Goal: Information Seeking & Learning: Check status

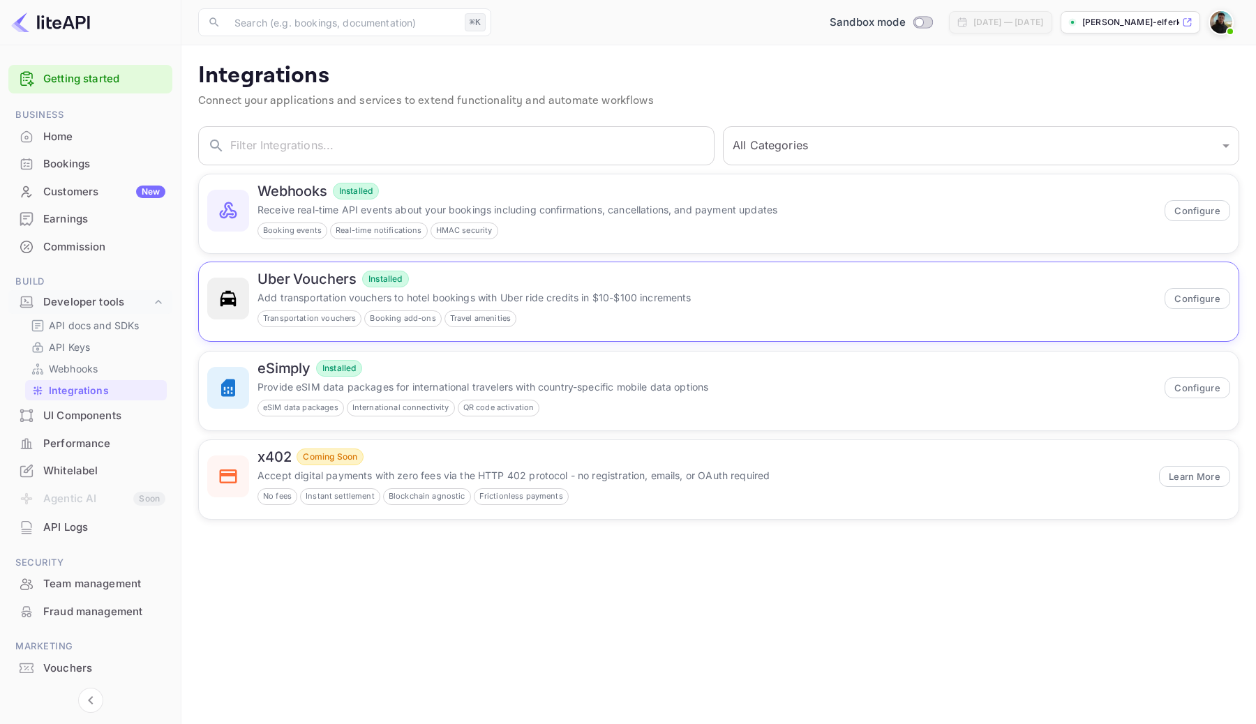
click at [446, 262] on div "Uber Vouchers Installed Add transportation vouchers to hotel bookings with Uber…" at bounding box center [719, 301] width 1040 height 79
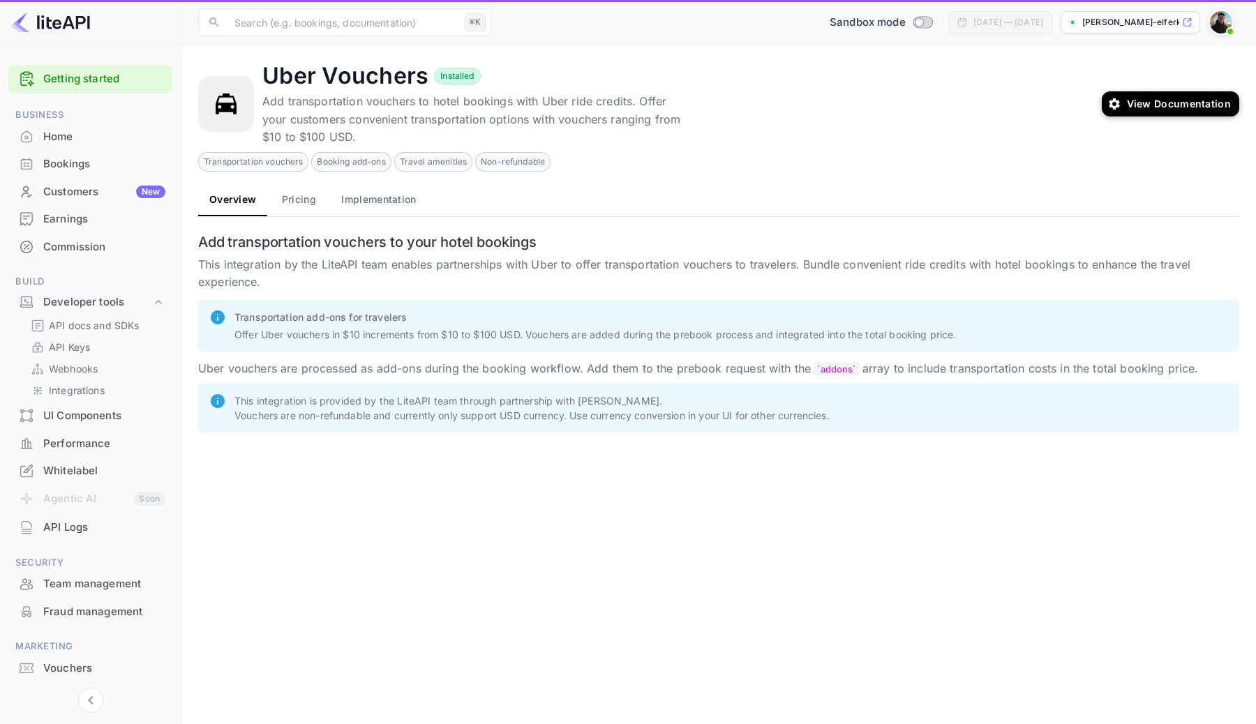
click at [437, 291] on p "This integration by the LiteAPI team enables partnerships with Uber to offer tr…" at bounding box center [718, 274] width 1041 height 36
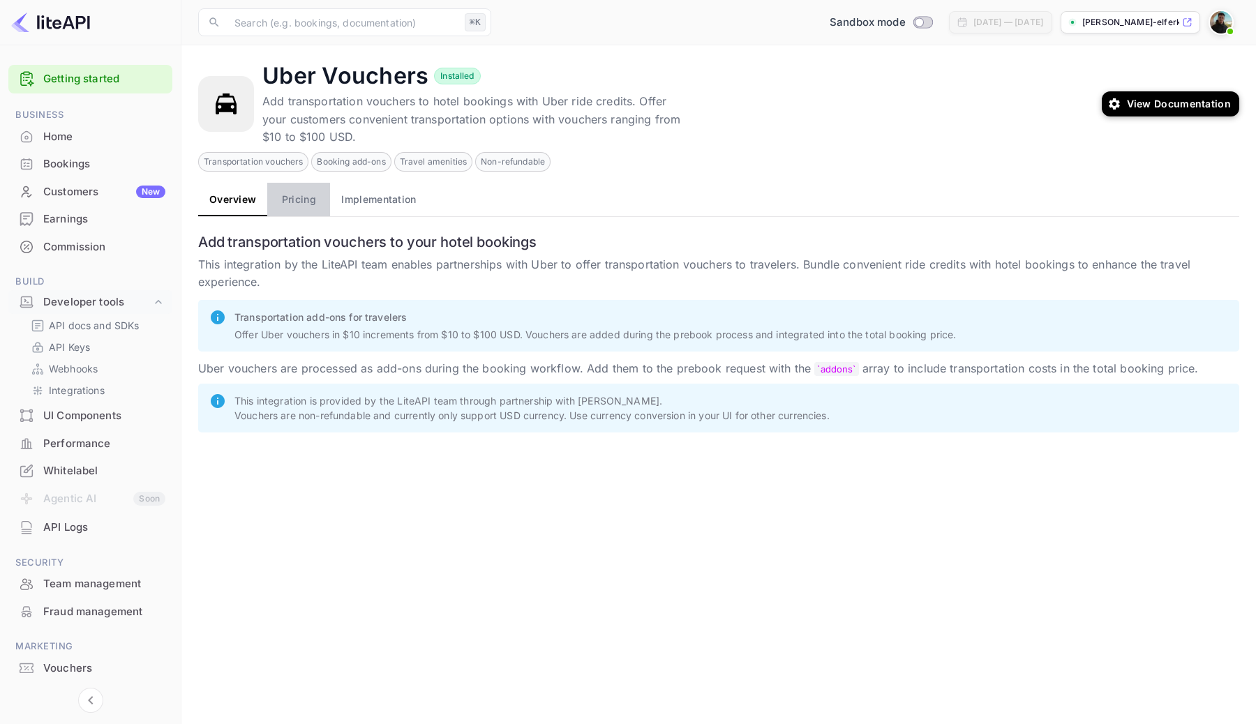
click at [286, 202] on button "Pricing" at bounding box center [298, 199] width 63 height 33
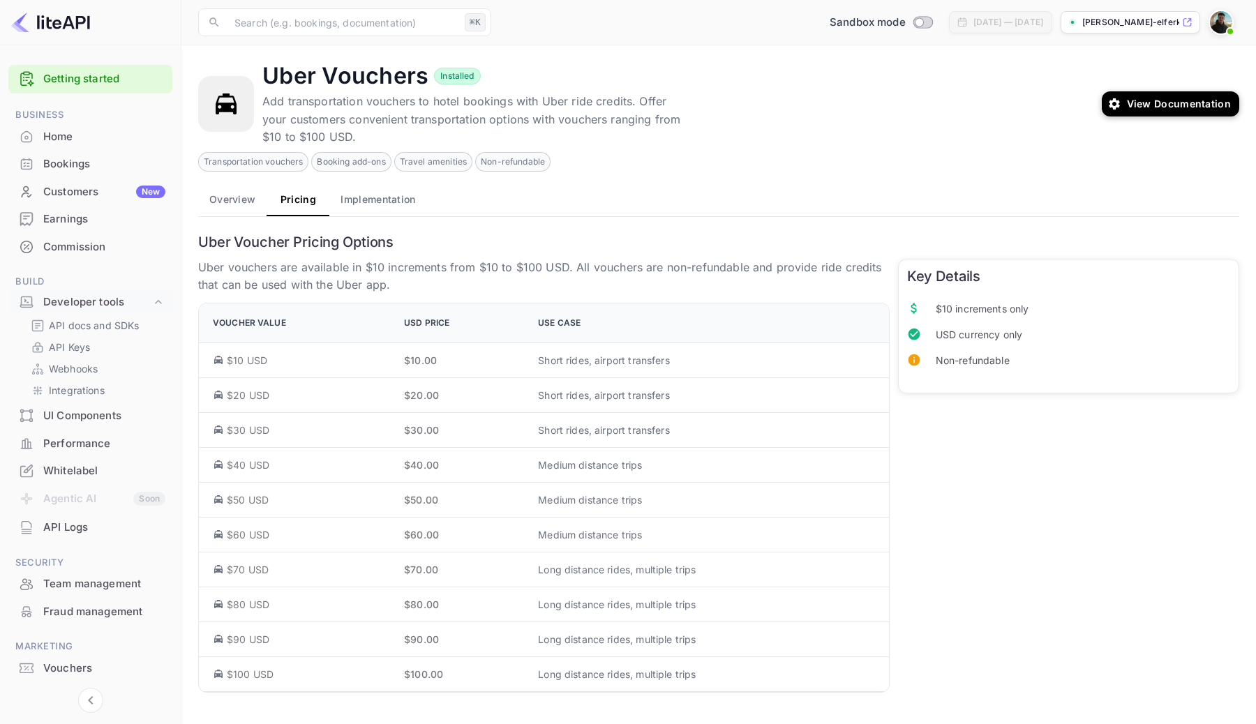
click at [374, 209] on button "Implementation" at bounding box center [377, 199] width 97 height 33
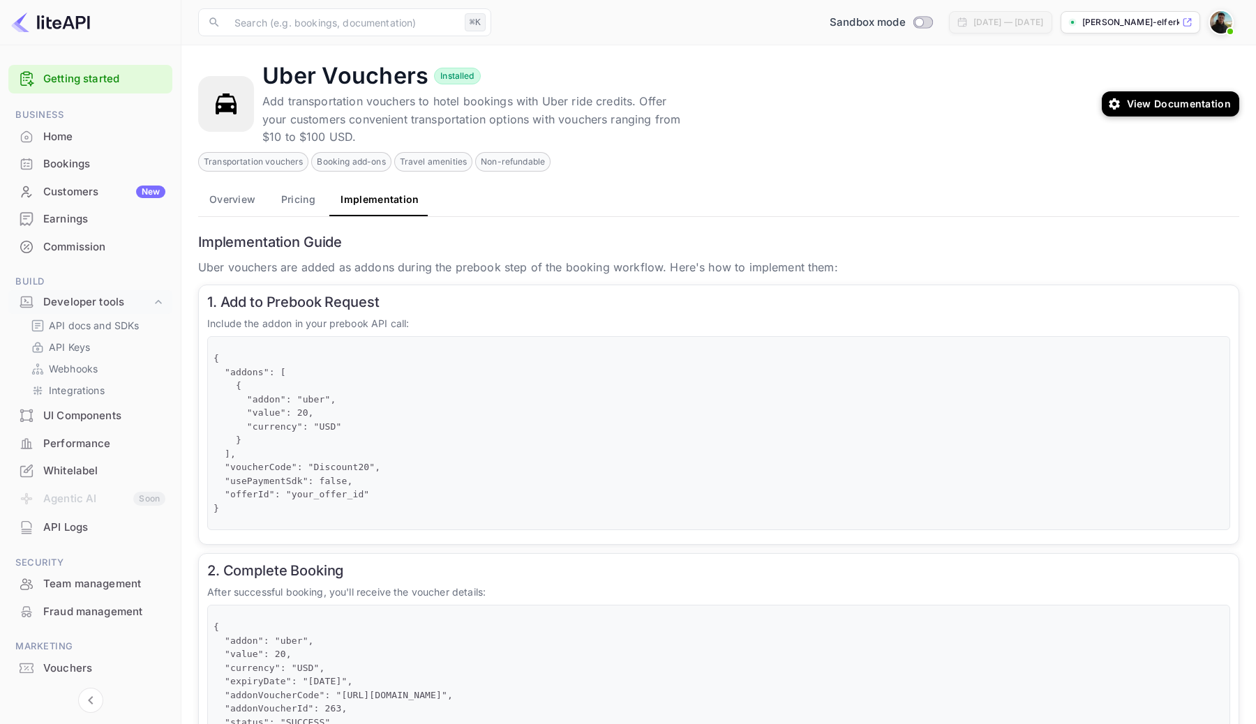
click at [232, 209] on button "Overview" at bounding box center [232, 199] width 68 height 33
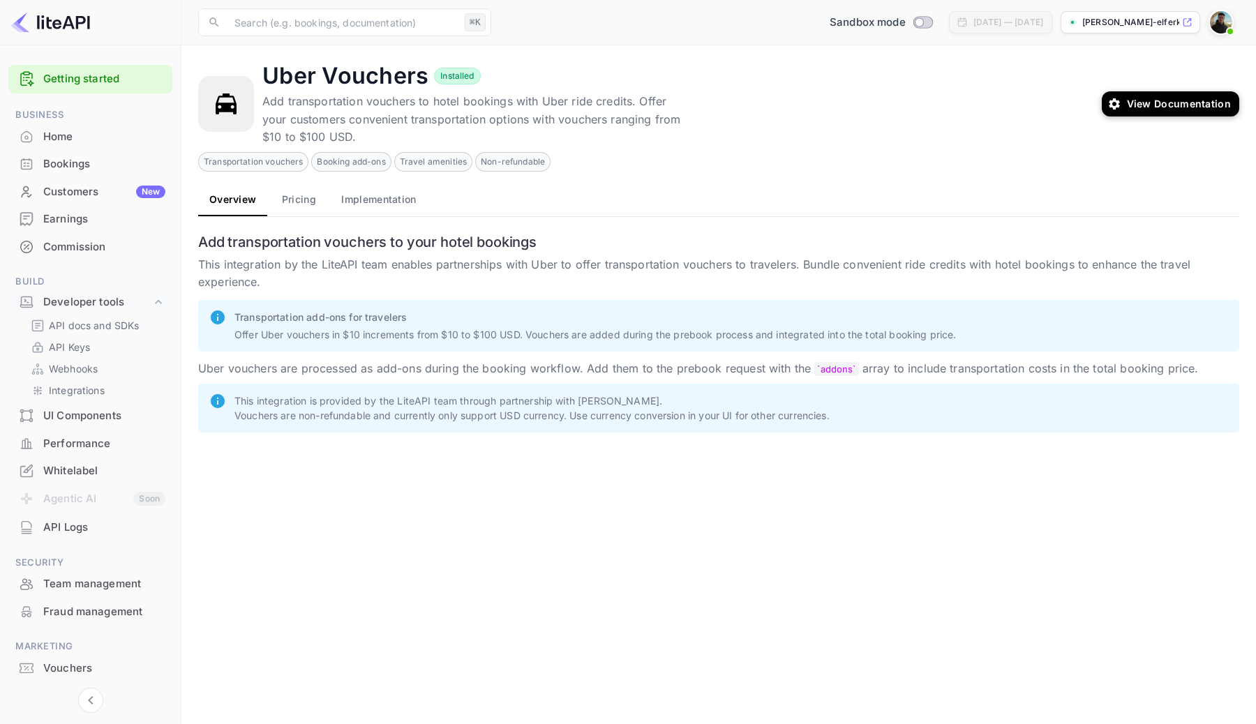
click at [302, 213] on button "Pricing" at bounding box center [298, 199] width 63 height 33
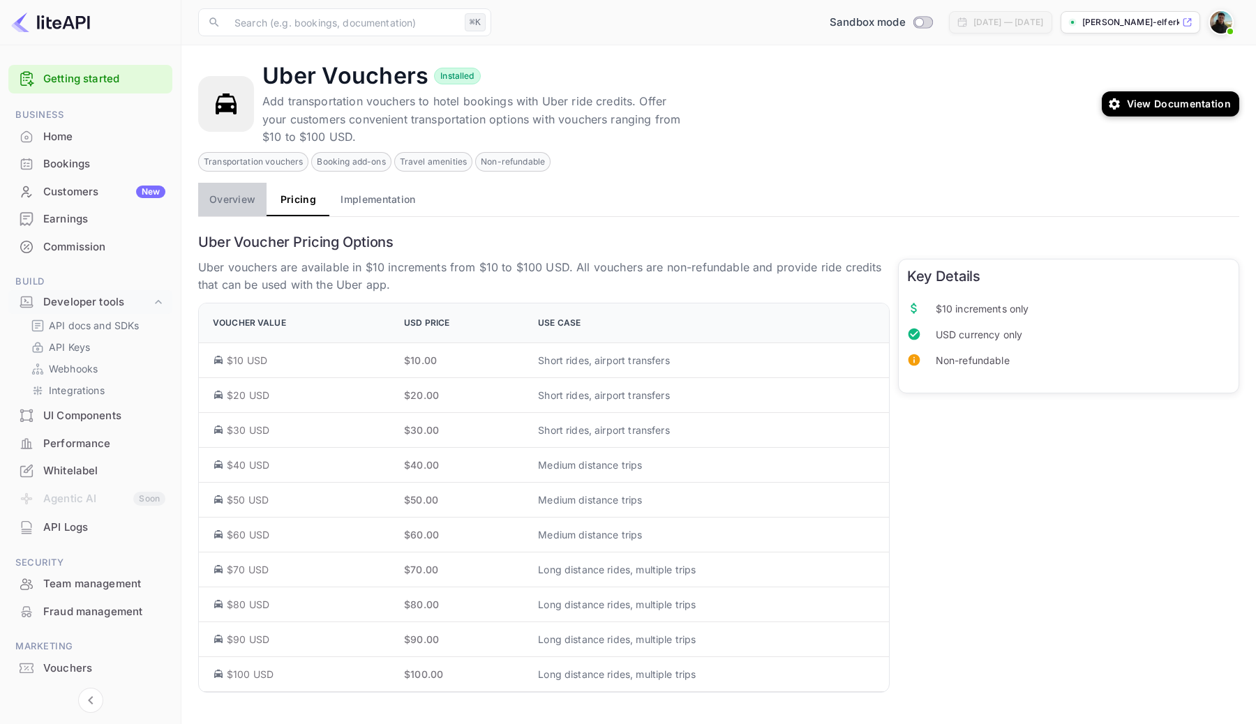
click at [216, 207] on button "Overview" at bounding box center [232, 199] width 68 height 33
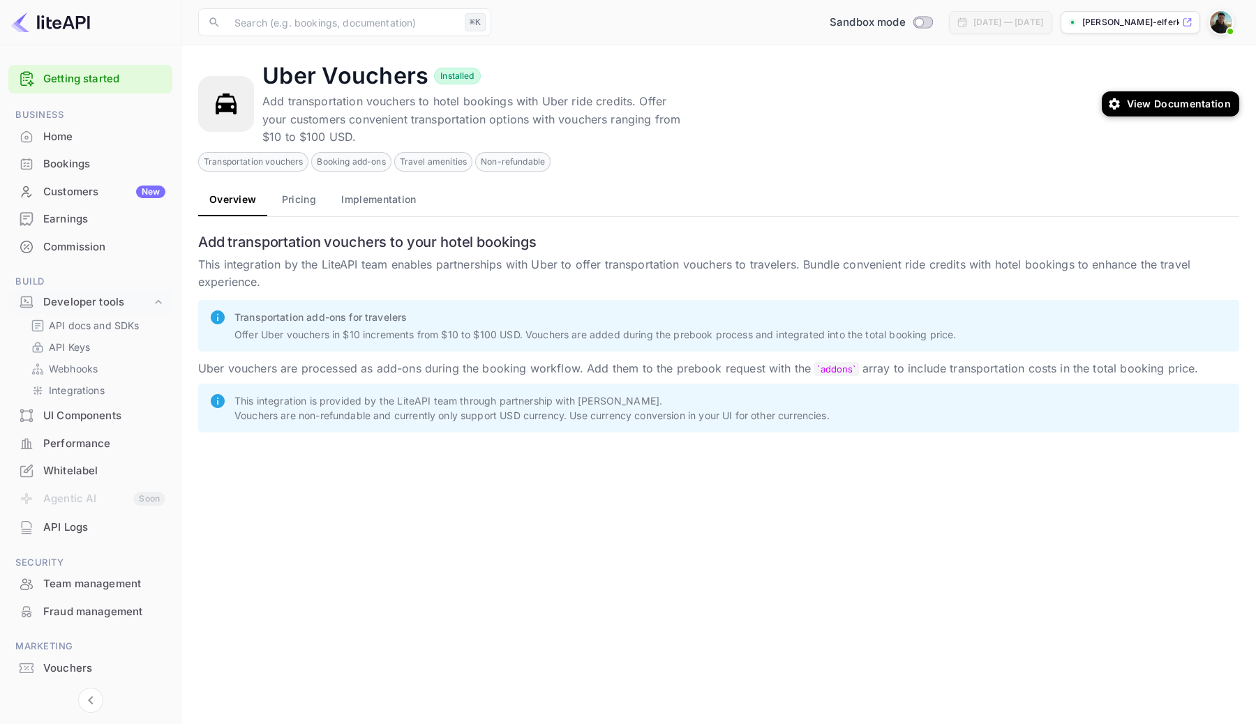
click at [313, 175] on div "Uber Vouchers Installed Add transportation vouchers to hotel bookings with Uber…" at bounding box center [718, 251] width 1041 height 379
click at [293, 209] on button "Pricing" at bounding box center [298, 199] width 63 height 33
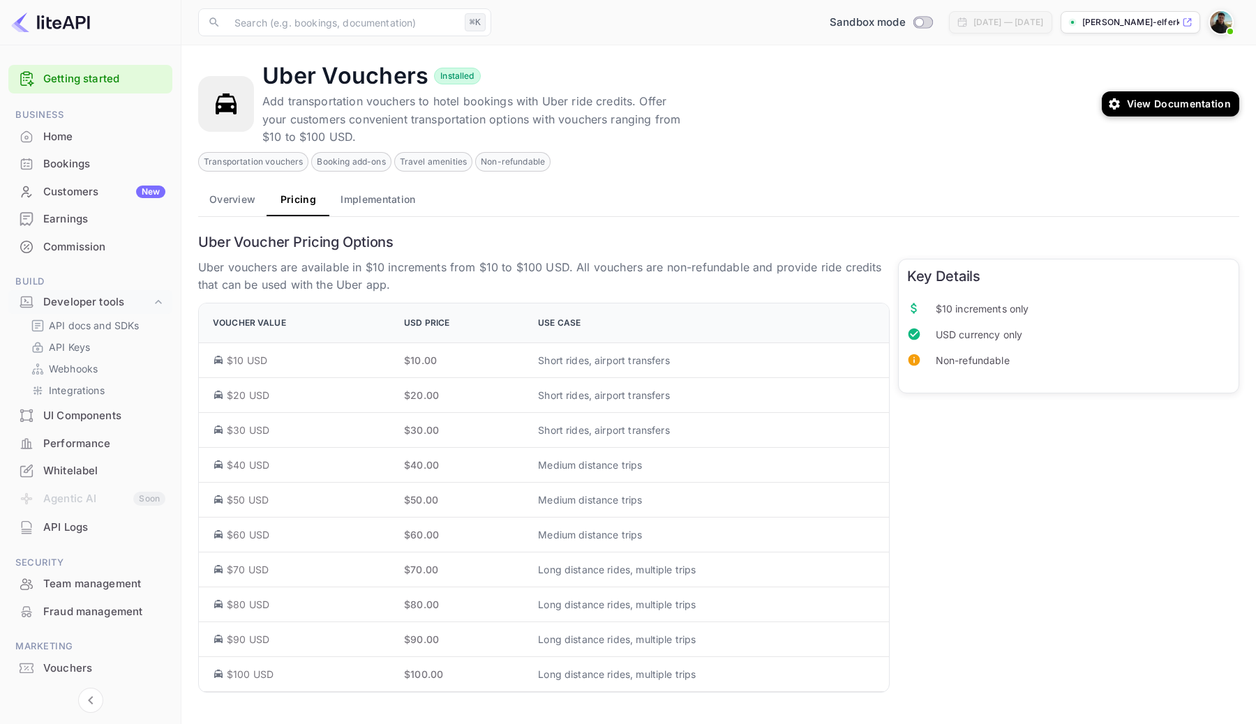
click at [390, 195] on button "Implementation" at bounding box center [377, 199] width 97 height 33
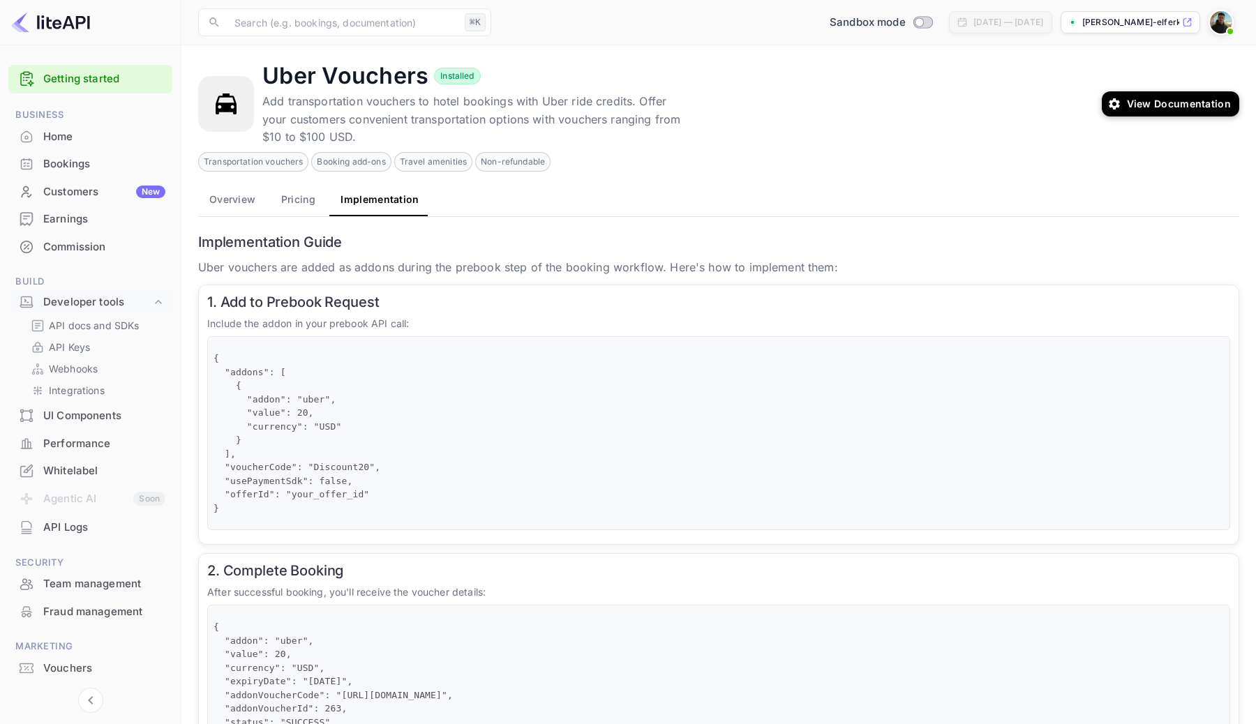
click at [307, 195] on button "Pricing" at bounding box center [298, 199] width 63 height 33
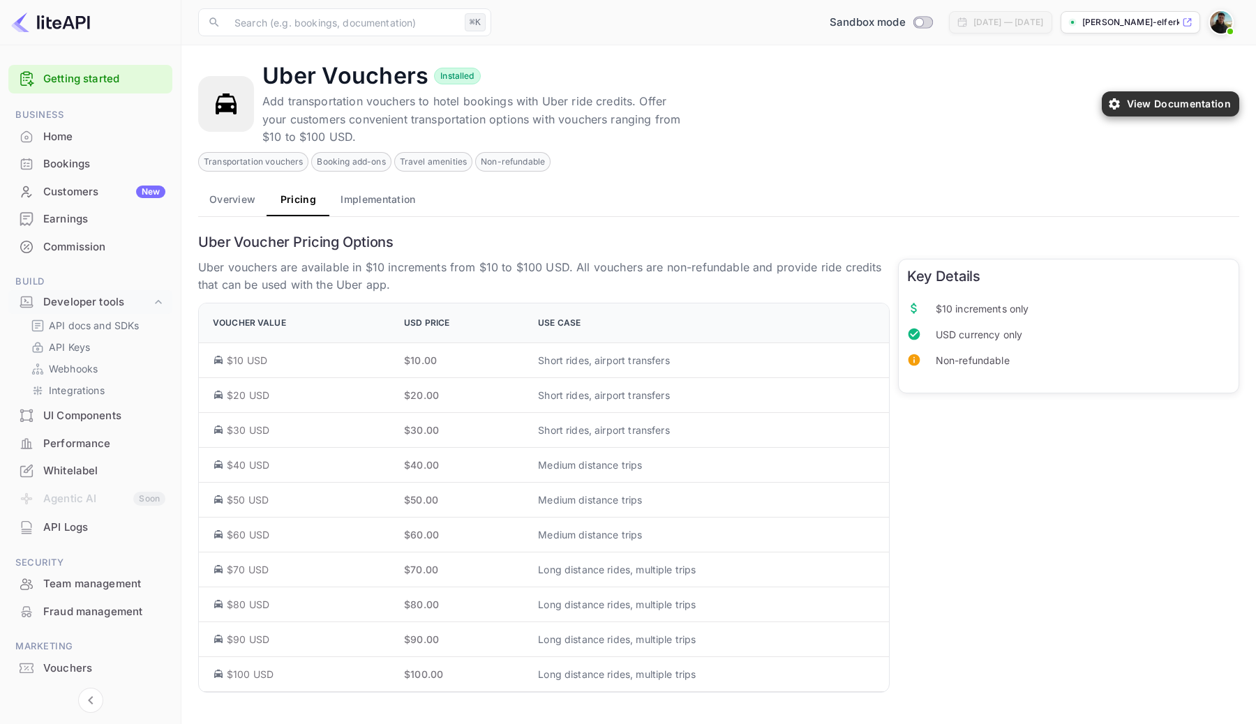
click at [1188, 114] on button "View Documentation" at bounding box center [1170, 103] width 137 height 25
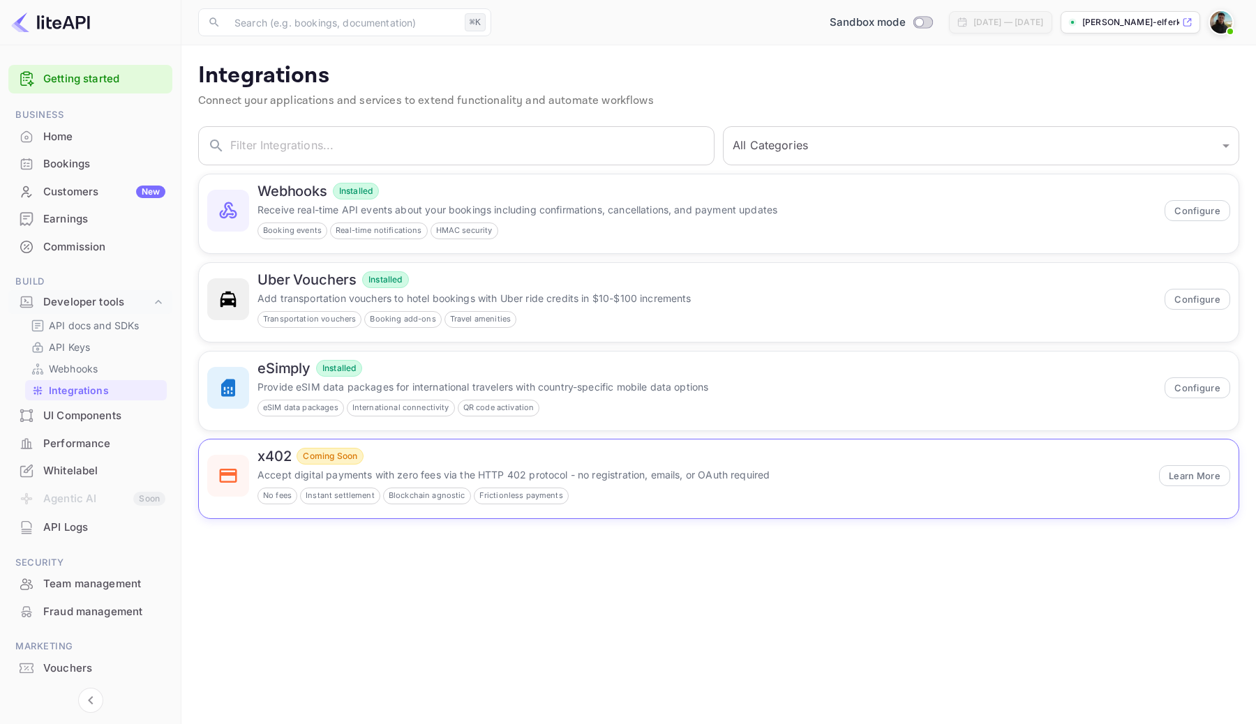
click at [456, 485] on div "x402 Coming Soon Accept digital payments with zero fees via the HTTP 402 protoc…" at bounding box center [703, 476] width 893 height 57
click at [810, 148] on select "All Categories Developer Tools Travel Services Payment Systems" at bounding box center [981, 145] width 516 height 39
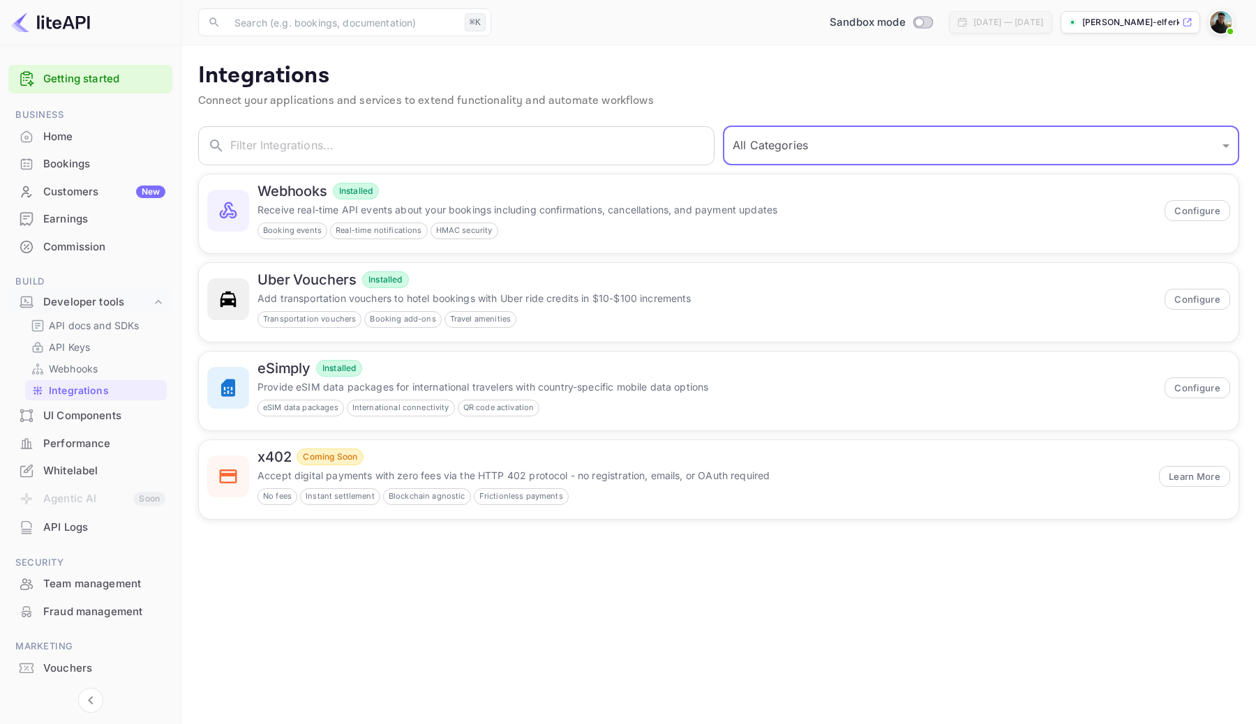
click at [401, 565] on main "Integrations Connect your applications and services to extend functionality and…" at bounding box center [718, 384] width 1075 height 679
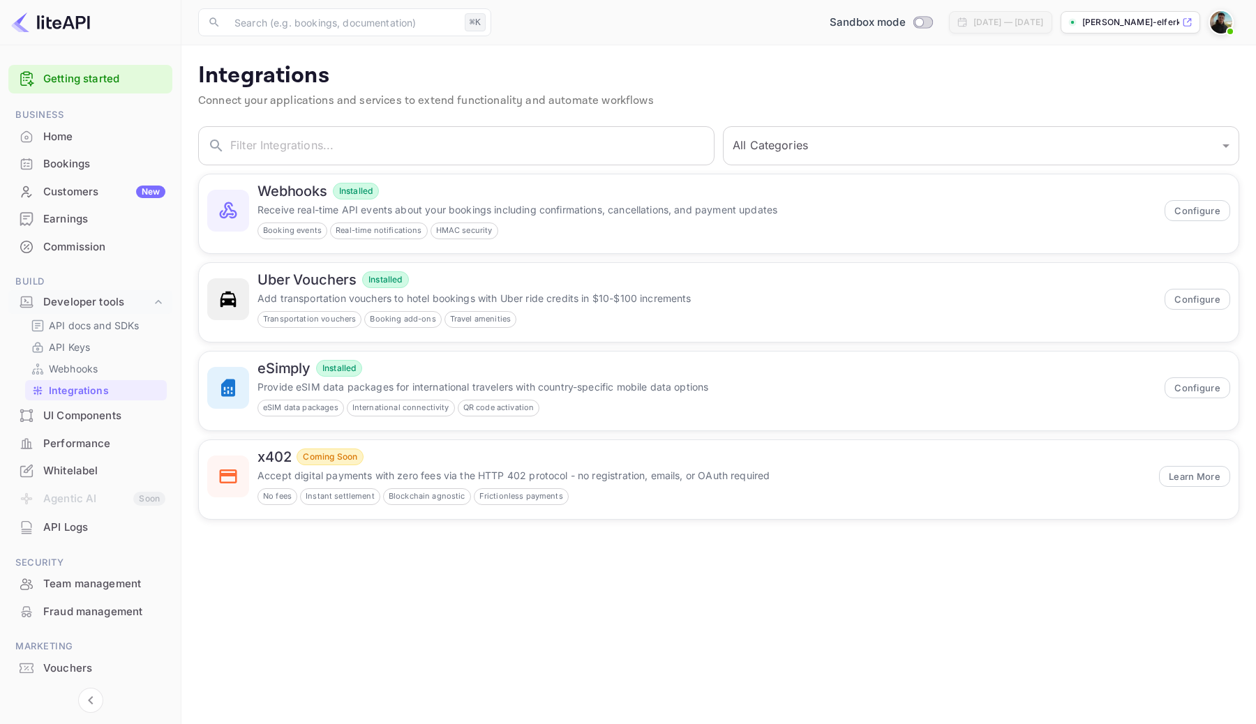
click at [112, 417] on div "UI Components" at bounding box center [104, 416] width 122 height 16
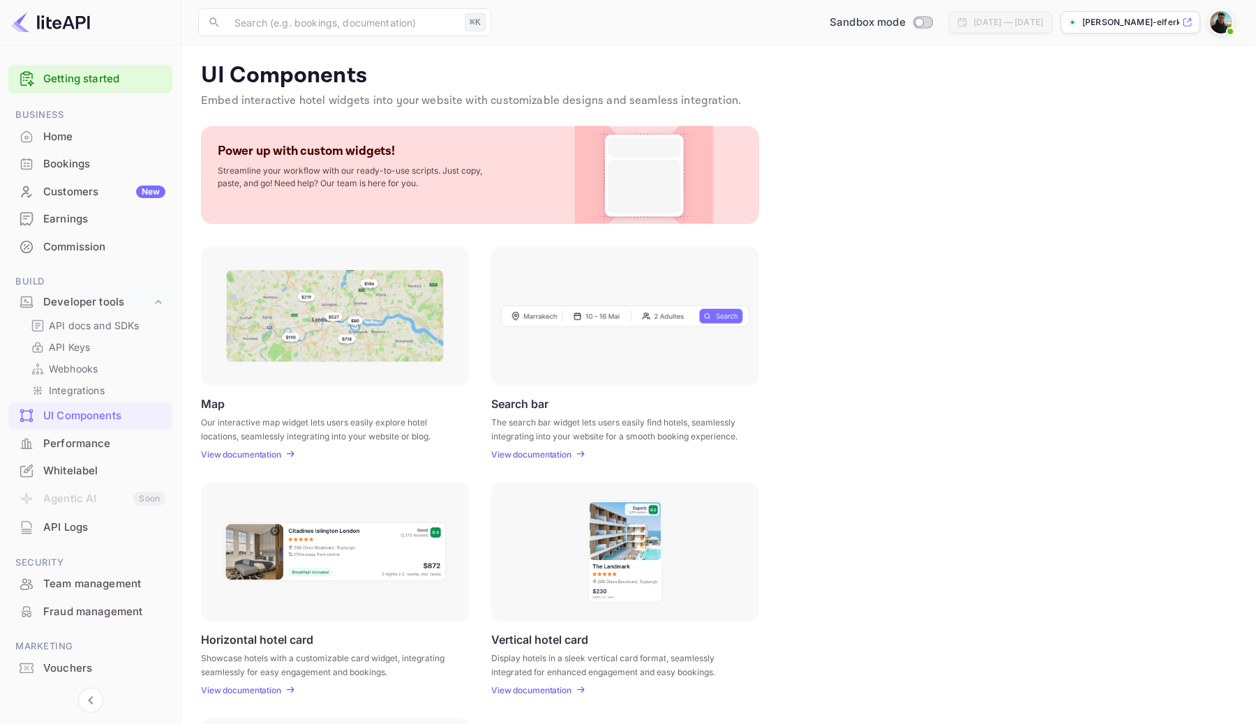
click at [541, 101] on p "Embed interactive hotel widgets into your website with customizable designs and…" at bounding box center [719, 101] width 1036 height 17
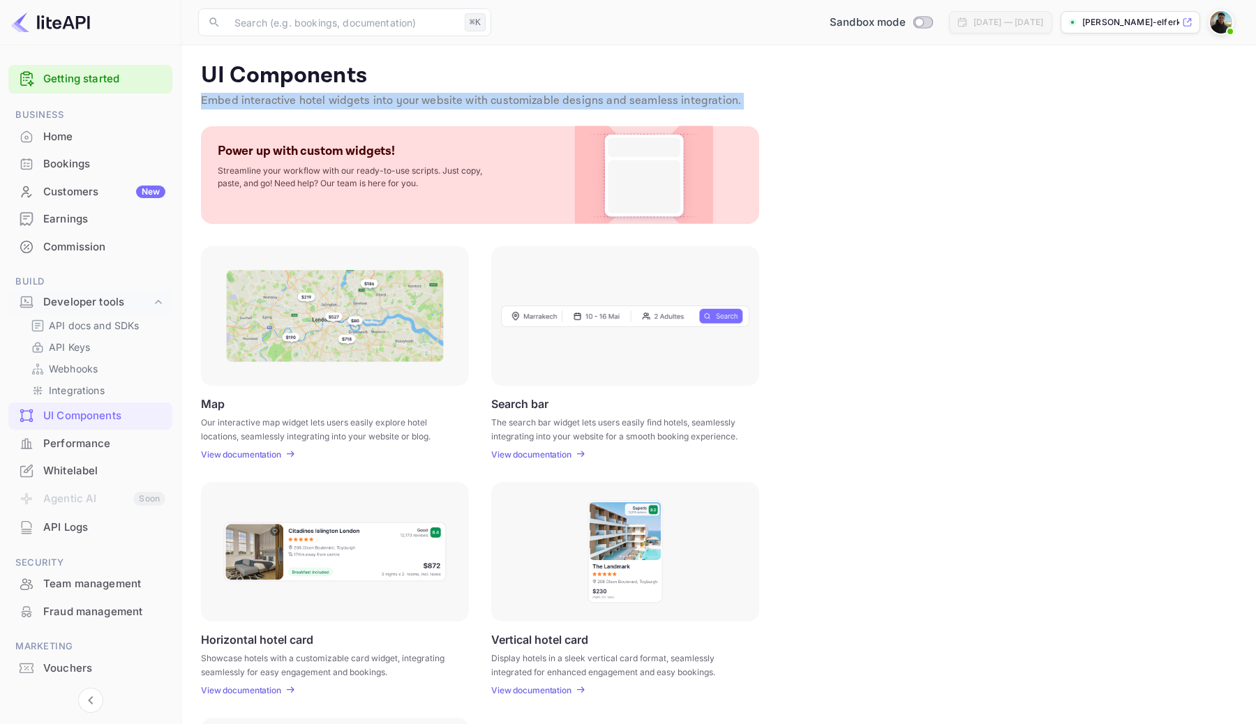
click at [541, 101] on p "Embed interactive hotel widgets into your website with customizable designs and…" at bounding box center [719, 101] width 1036 height 17
click at [518, 76] on p "UI Components" at bounding box center [719, 76] width 1036 height 28
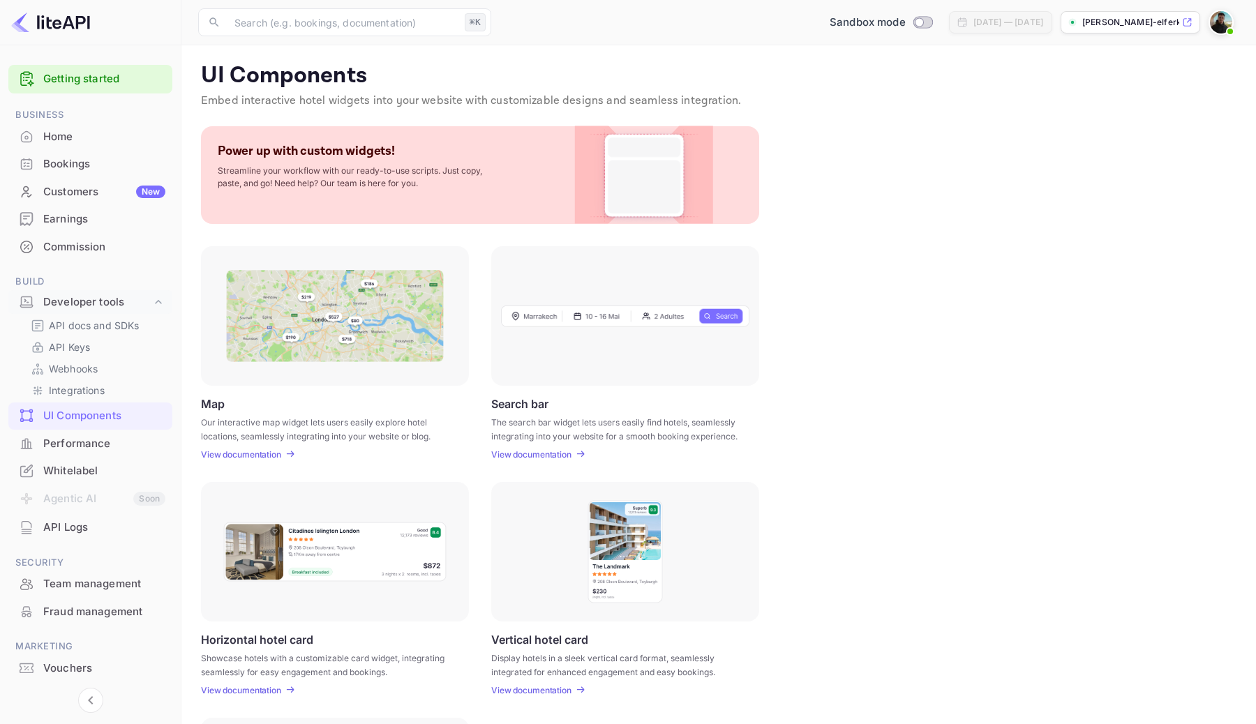
click at [118, 448] on div "Performance" at bounding box center [104, 444] width 122 height 16
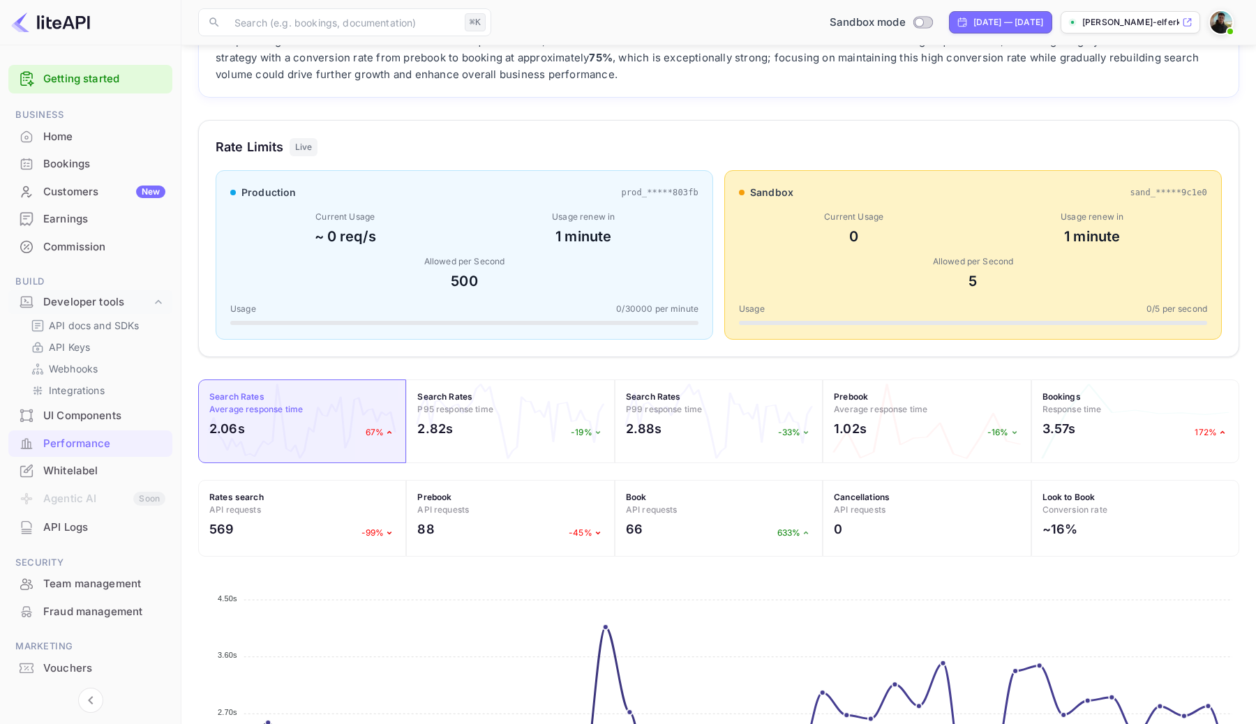
scroll to position [147, 0]
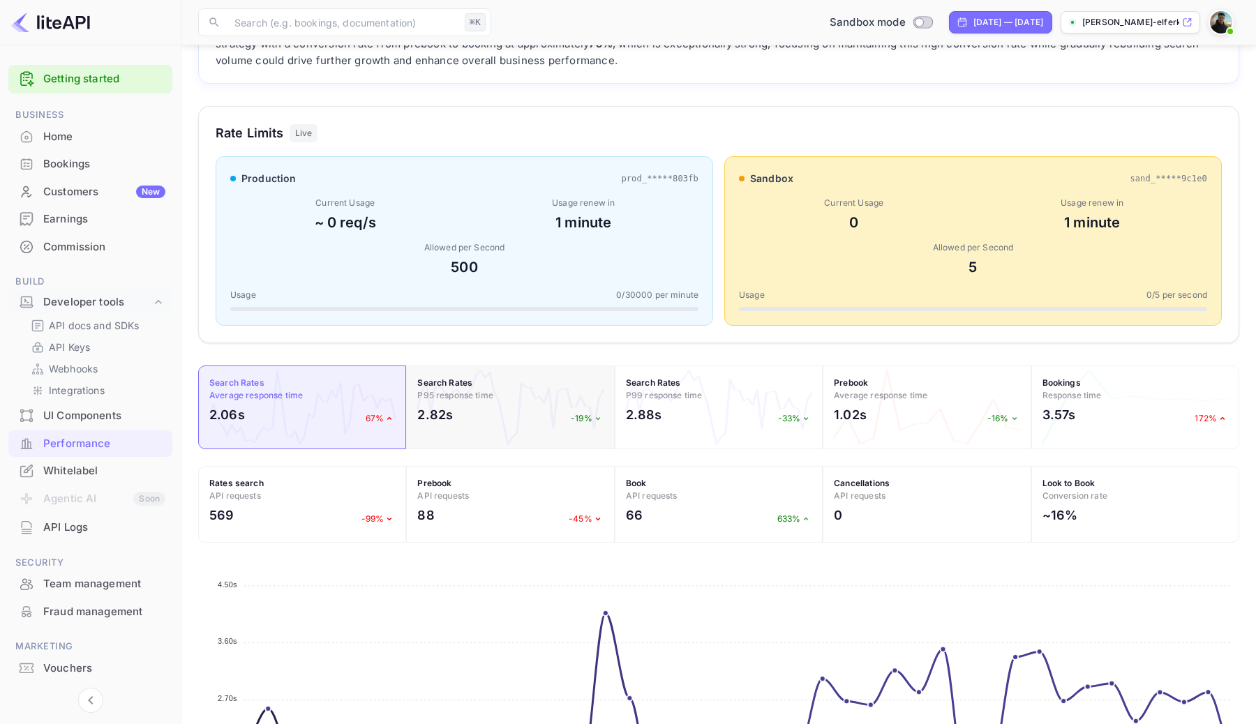
click at [462, 414] on div "2.82s -19%" at bounding box center [510, 418] width 186 height 26
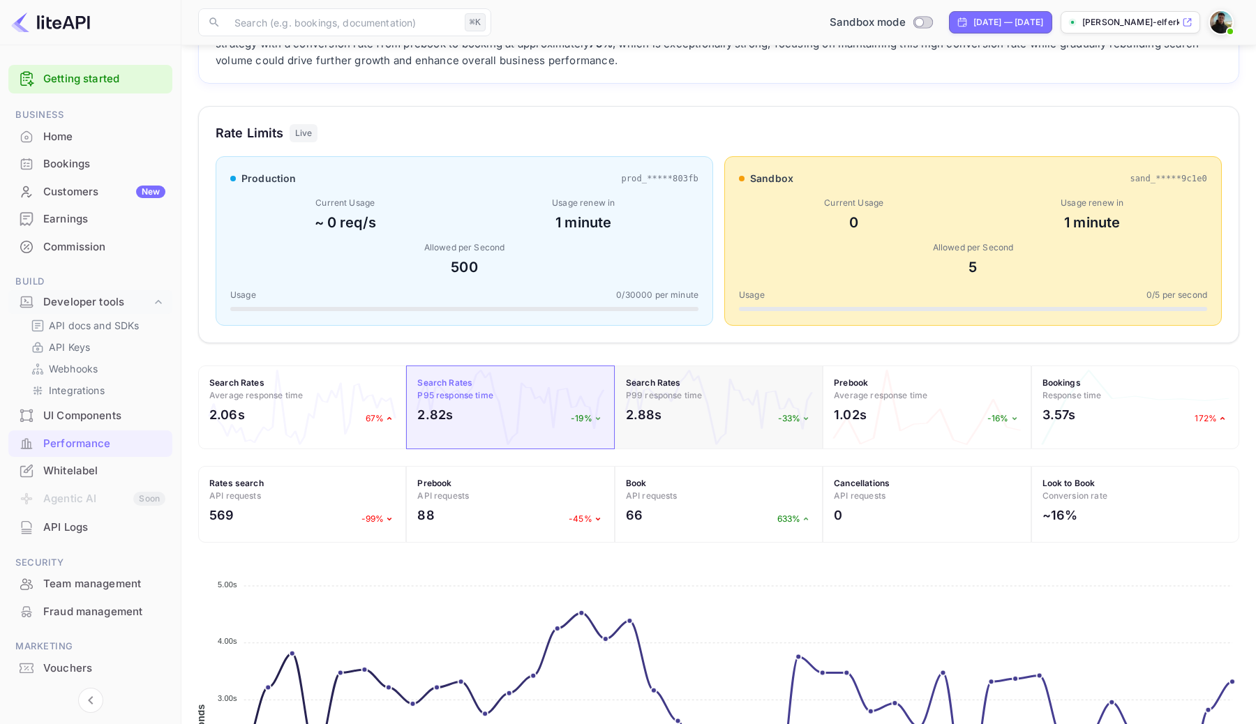
click at [629, 422] on h2 "2.88s" at bounding box center [644, 414] width 36 height 19
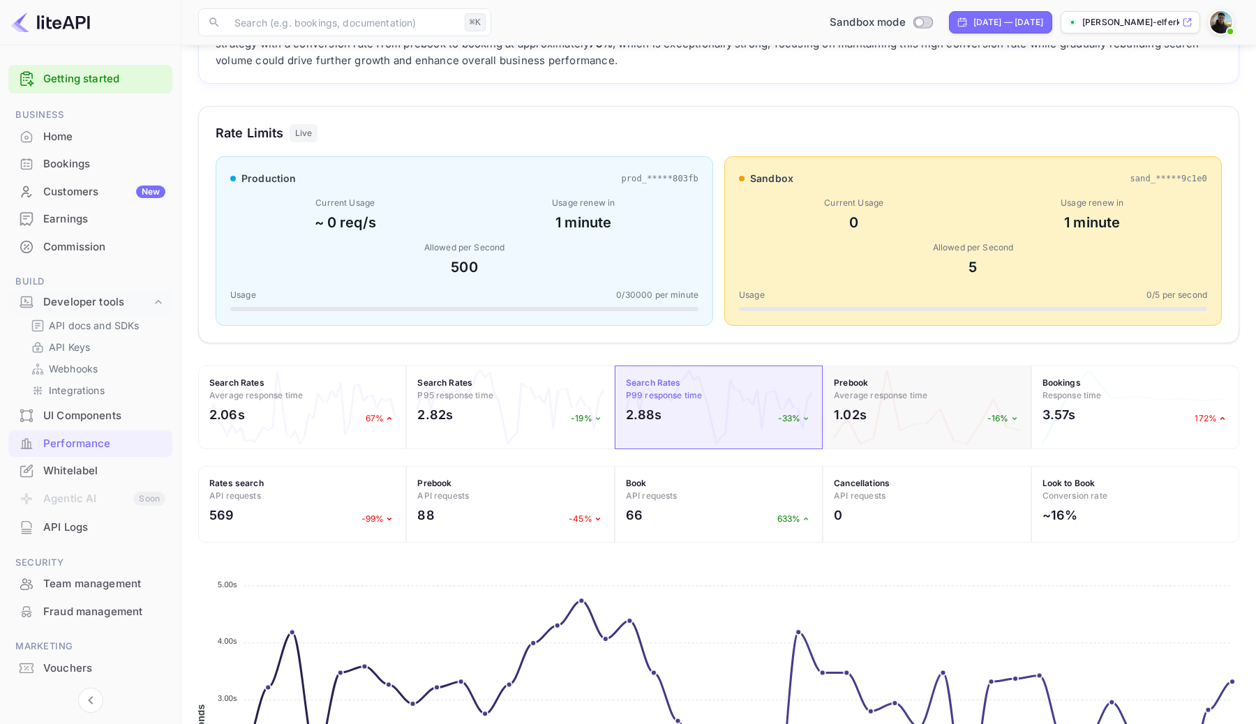
click at [932, 432] on div "Prebook Average response time 1.02s -16%" at bounding box center [927, 408] width 208 height 84
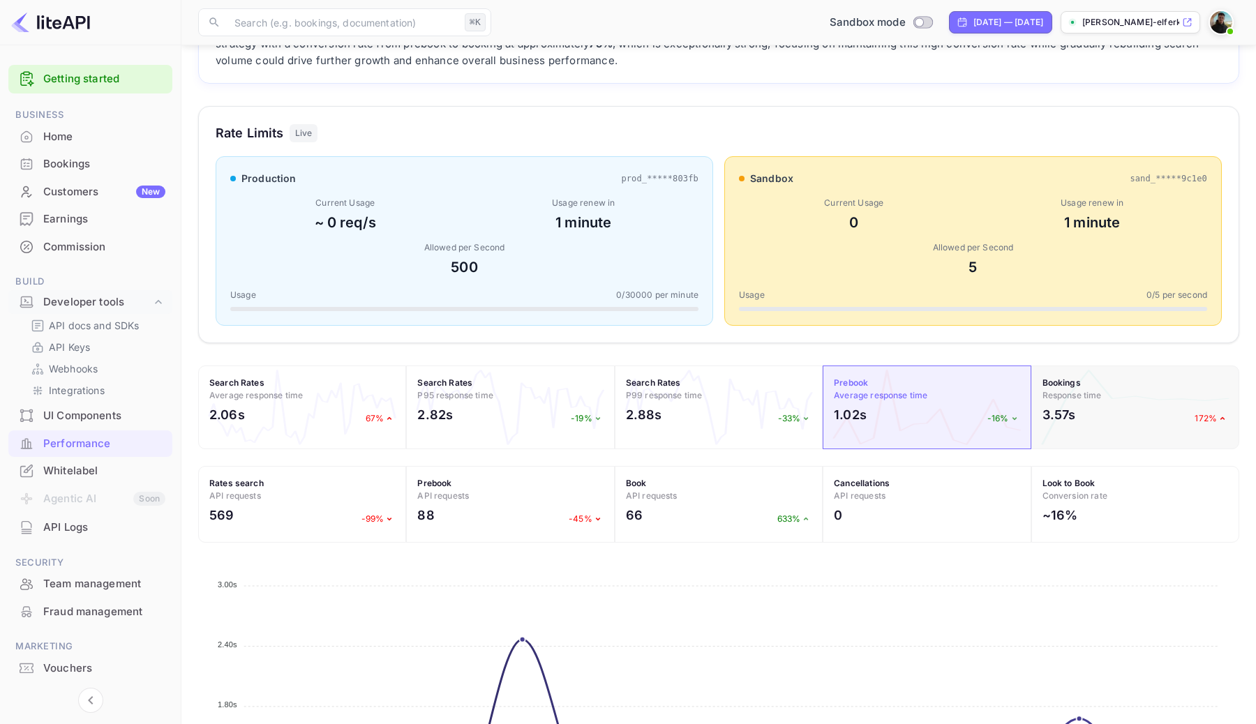
click at [1107, 426] on div "3.57s 172%" at bounding box center [1136, 418] width 186 height 26
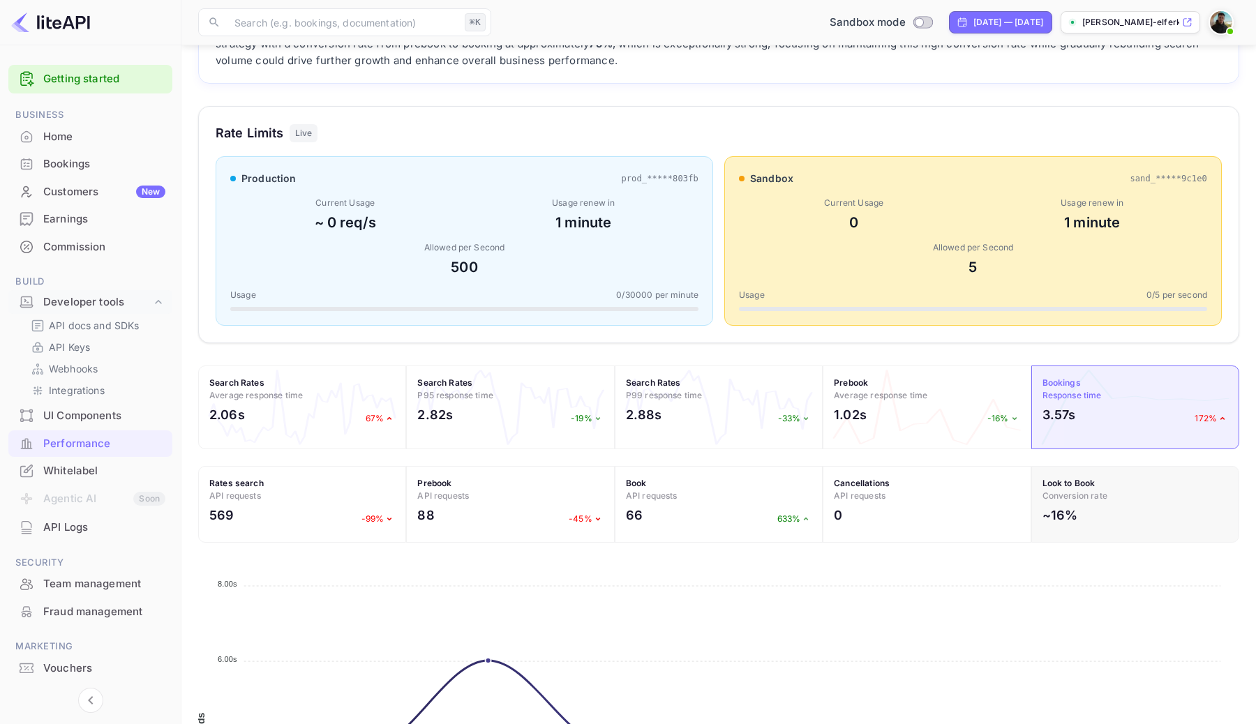
click at [1098, 488] on h4 "Look to Book Conversion rate" at bounding box center [1136, 489] width 186 height 25
click at [894, 505] on div "Cancellations API requests 0" at bounding box center [927, 504] width 208 height 77
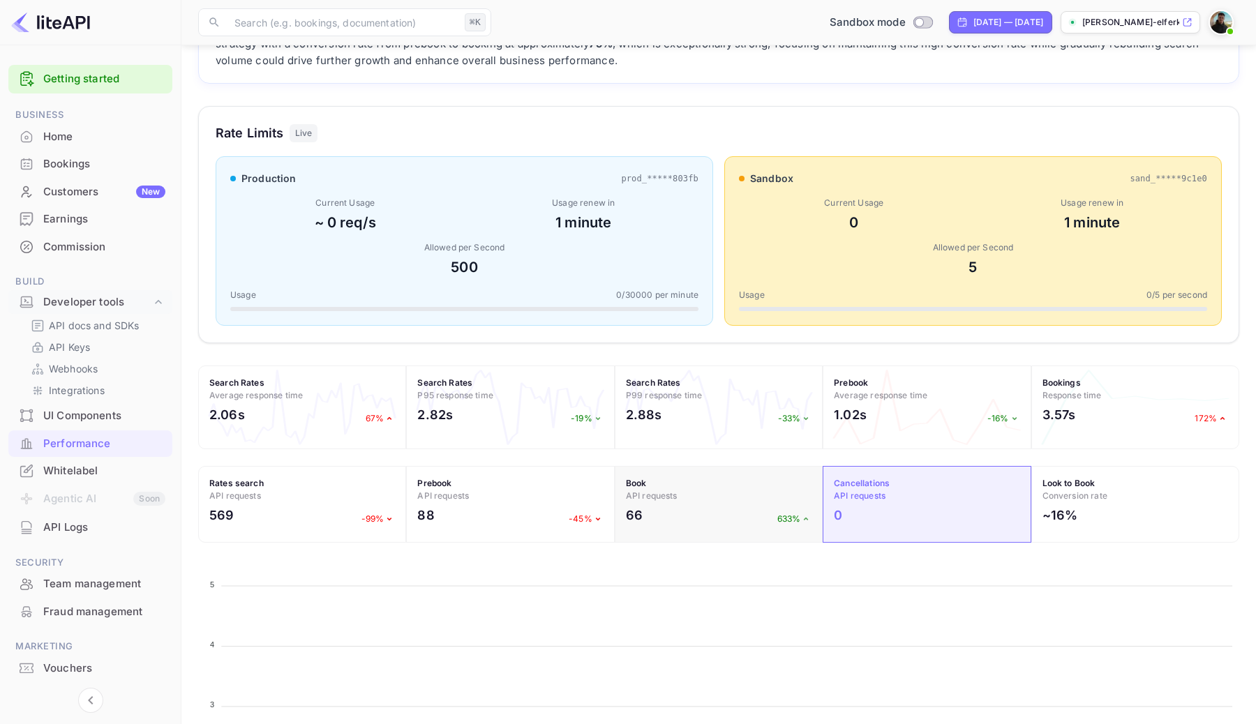
click at [724, 486] on h4 "Book API requests" at bounding box center [719, 489] width 186 height 25
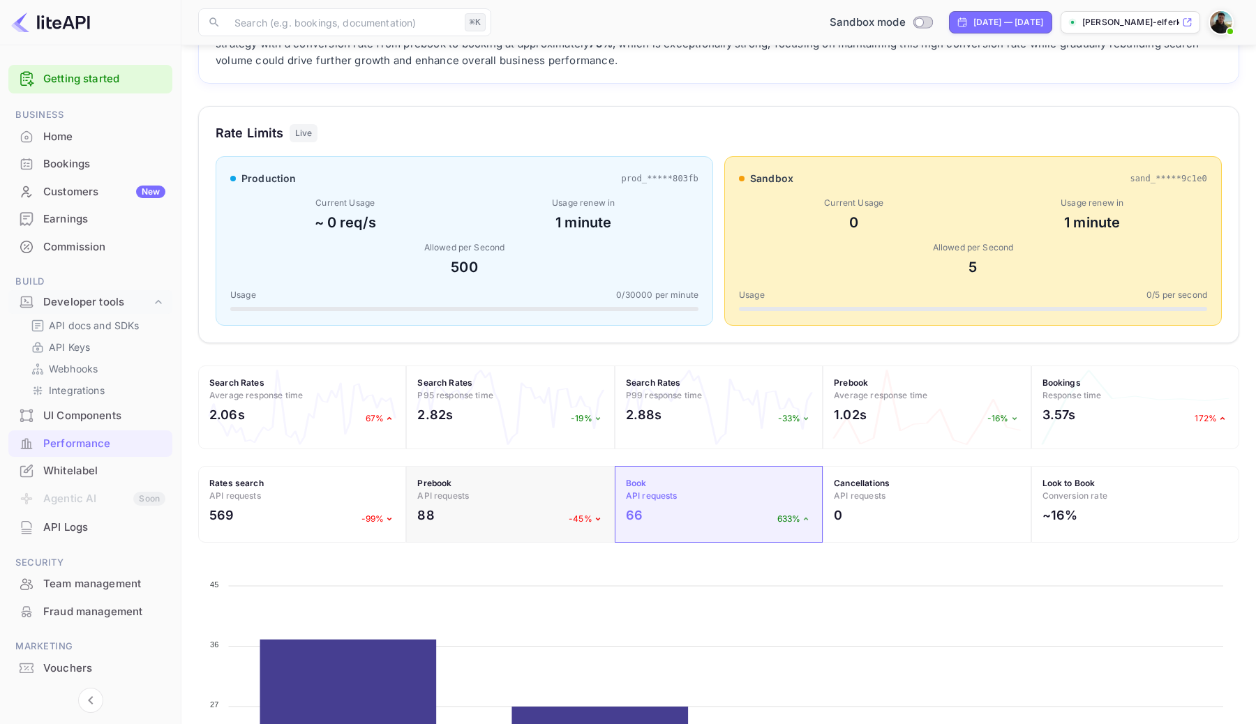
click at [577, 490] on h4 "Prebook API requests" at bounding box center [510, 489] width 186 height 25
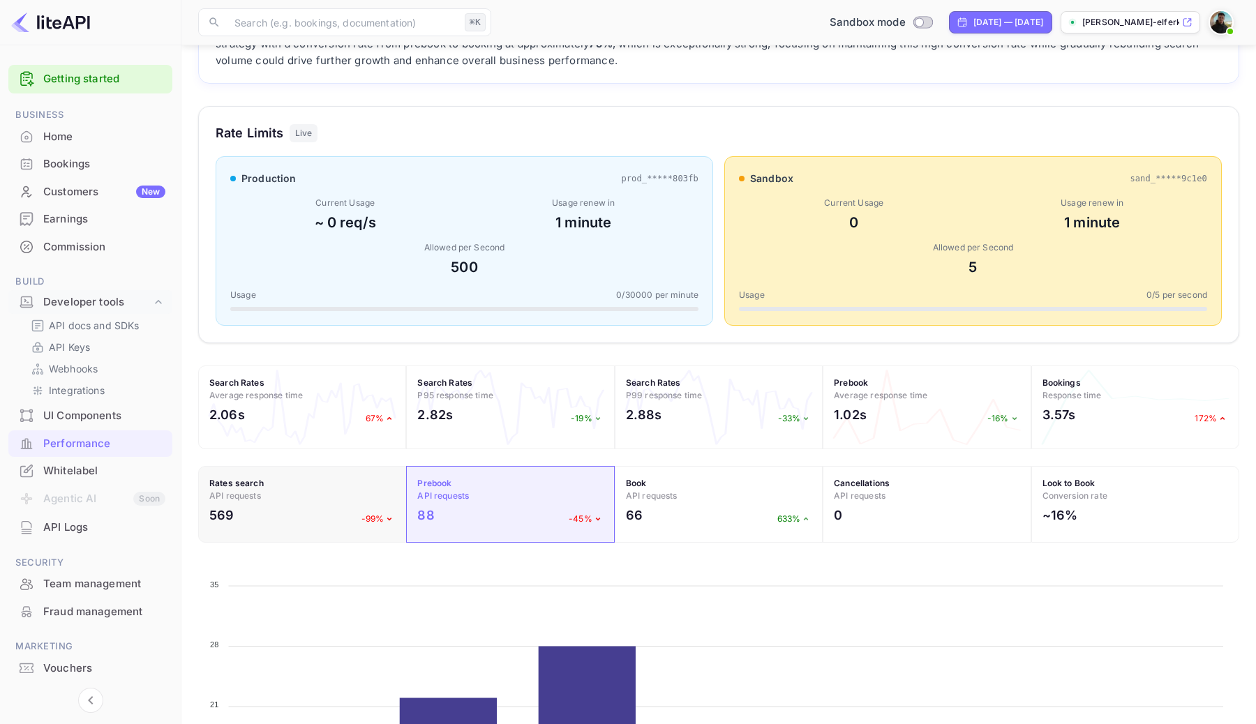
click at [369, 494] on h4 "Rates search API requests" at bounding box center [302, 489] width 186 height 25
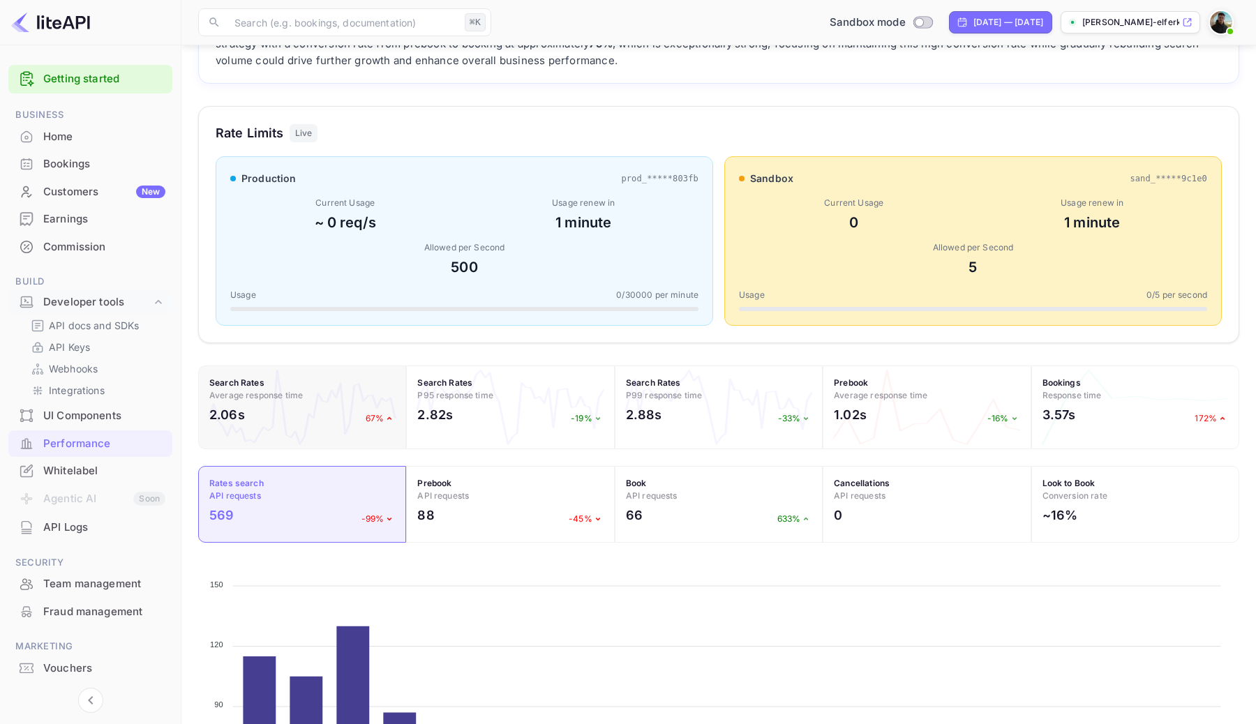
click at [349, 418] on div "2.06s 67%" at bounding box center [302, 418] width 186 height 26
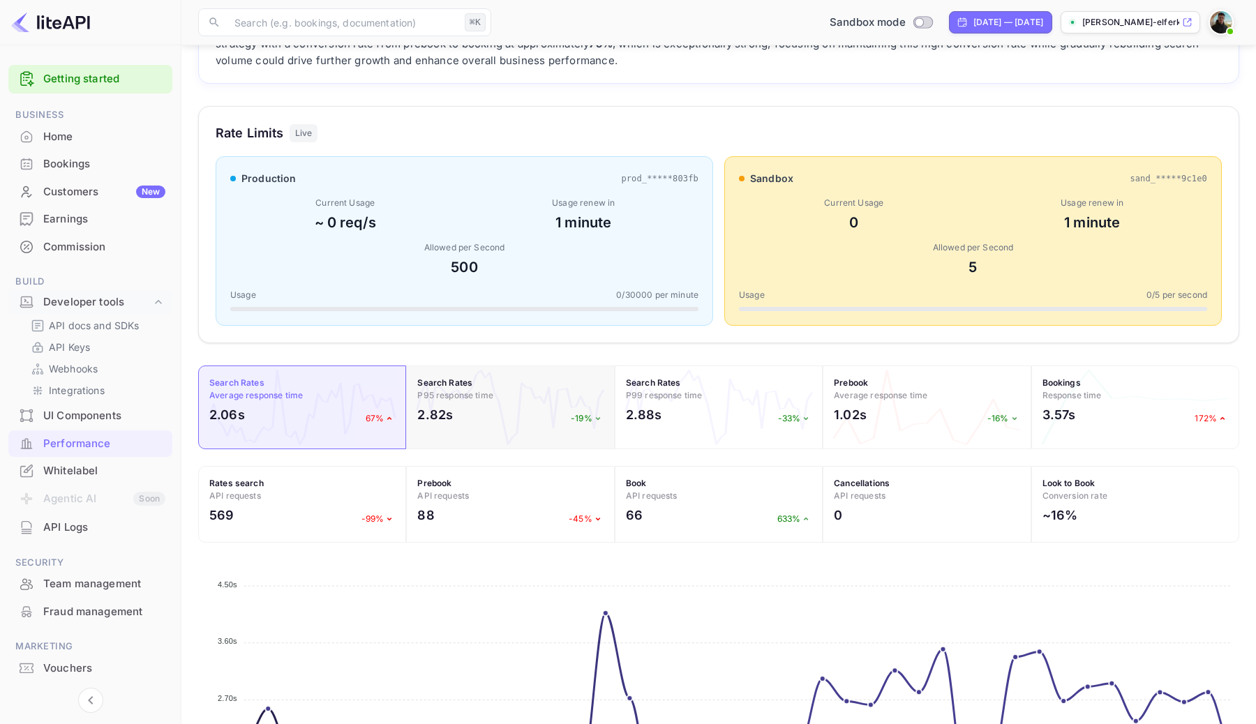
click at [502, 419] on div "2.82s -19%" at bounding box center [510, 418] width 186 height 26
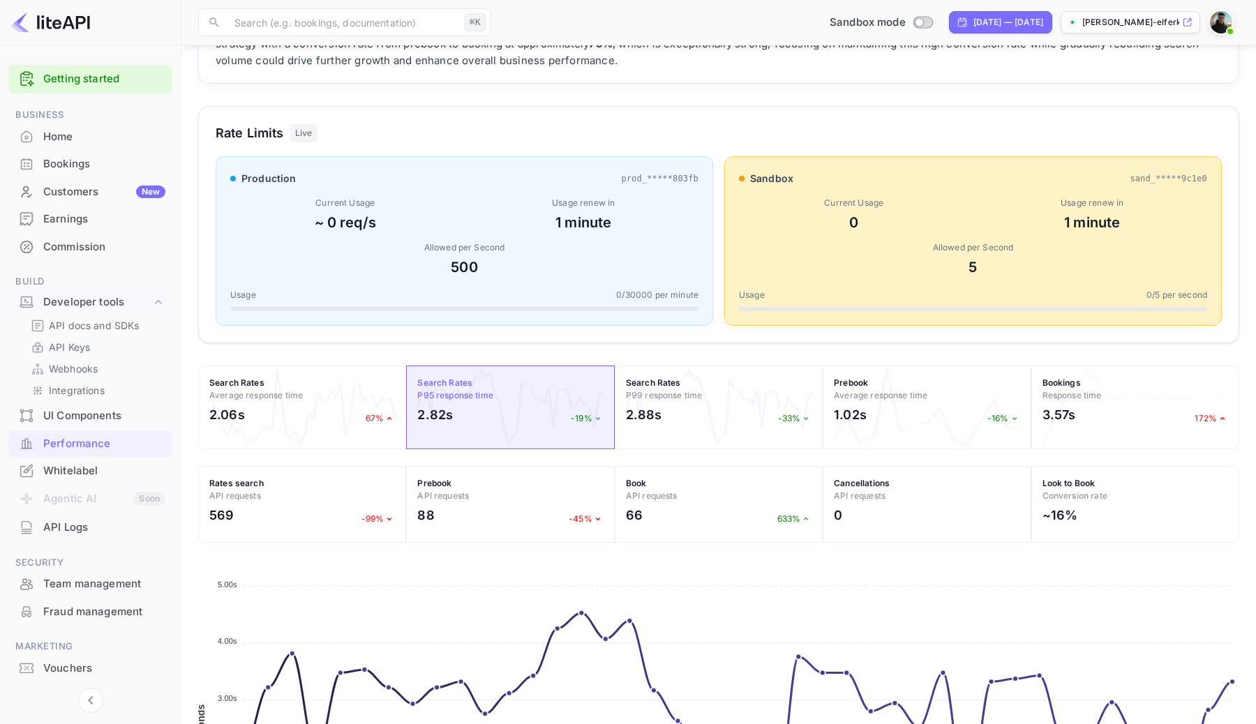
click at [617, 426] on div "Search Rates P99 response time 2.88s -33%" at bounding box center [719, 408] width 208 height 84
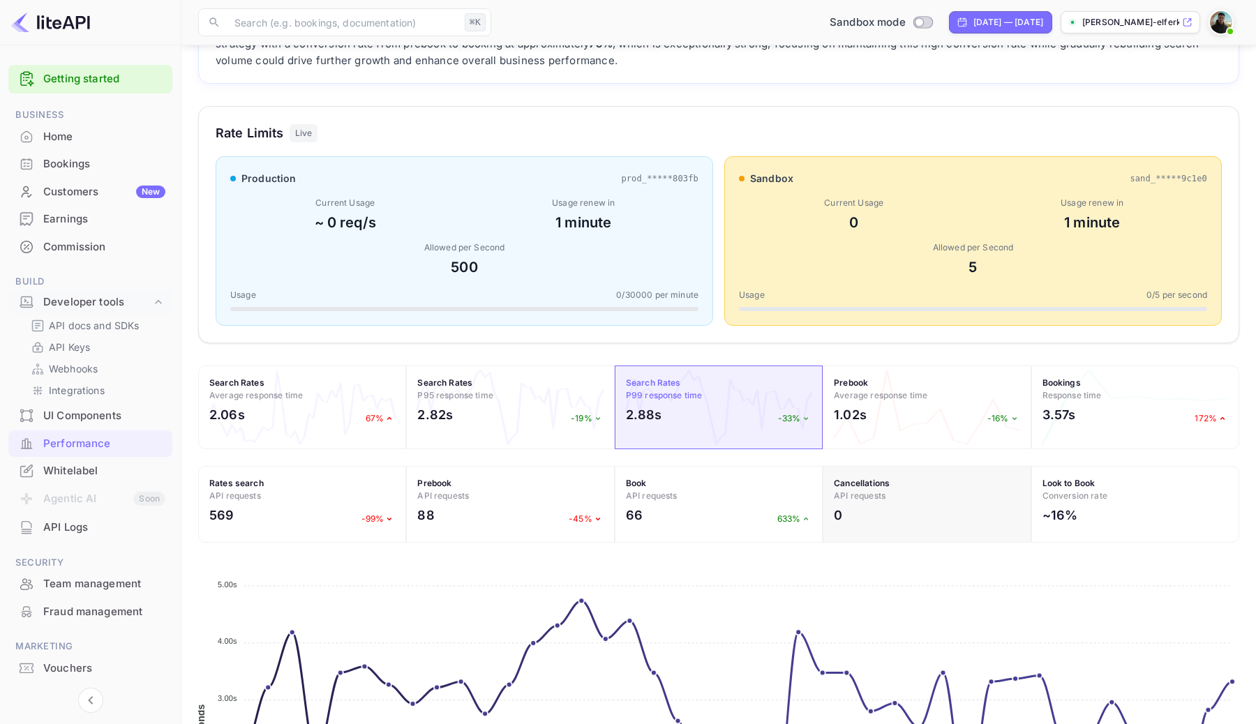
click at [858, 423] on h2 "1.02s" at bounding box center [850, 414] width 33 height 19
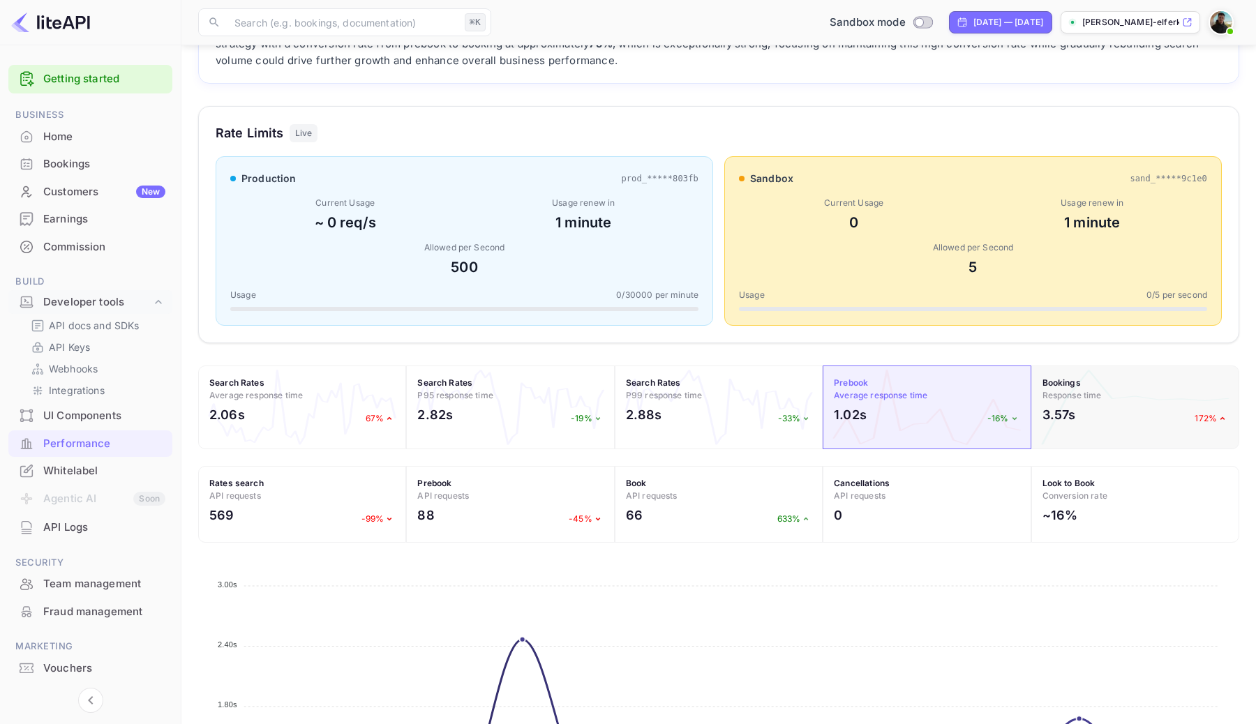
click at [1081, 403] on div "Bookings Response time 3.57s 172%" at bounding box center [1135, 408] width 208 height 84
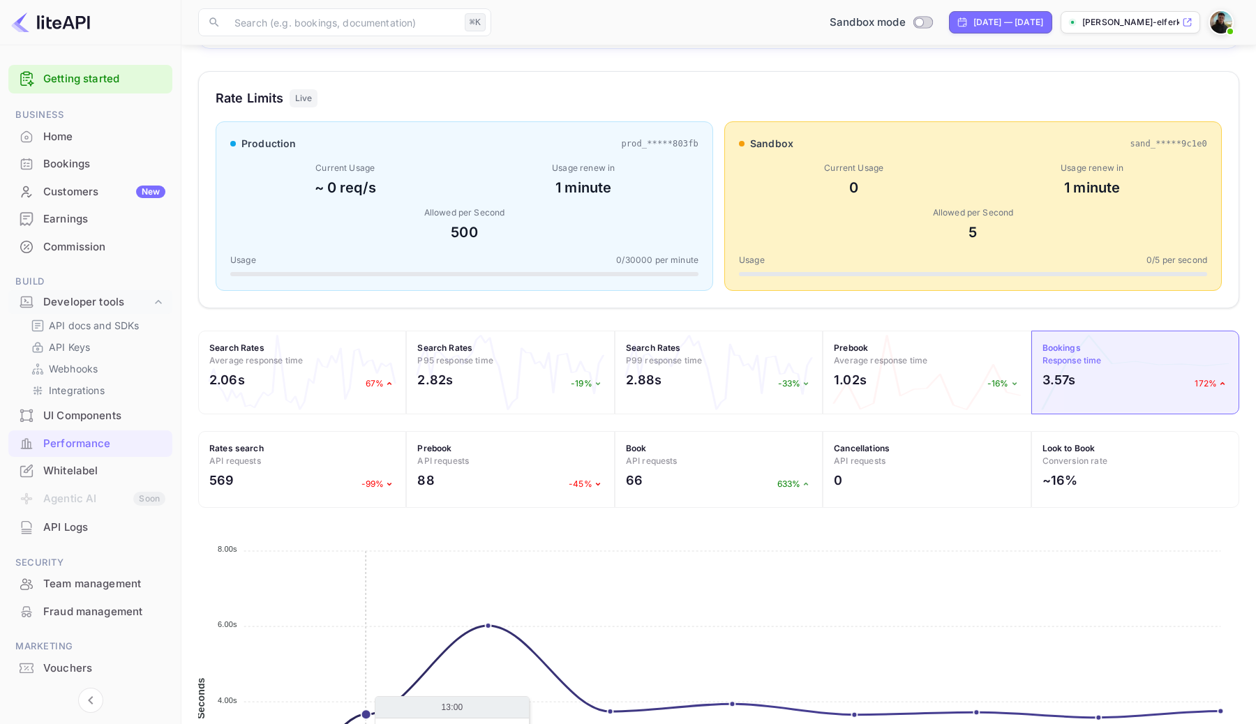
scroll to position [0, 0]
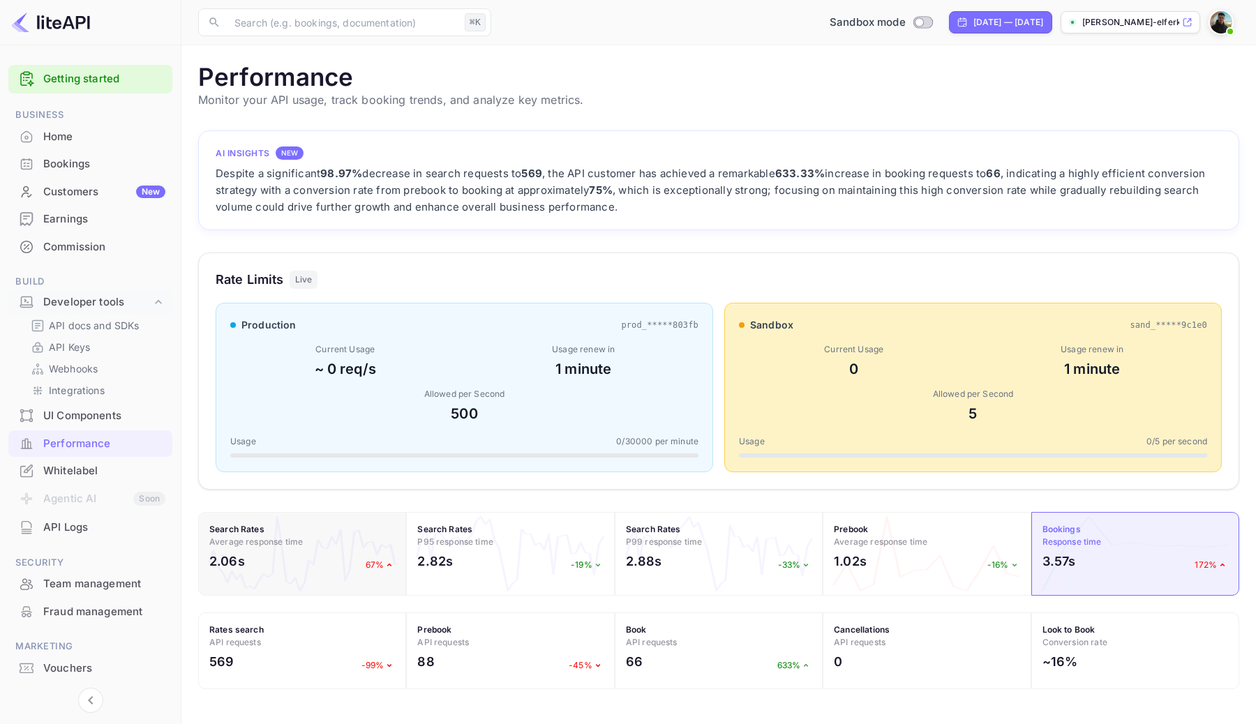
click at [287, 540] on span "Average response time" at bounding box center [256, 542] width 94 height 10
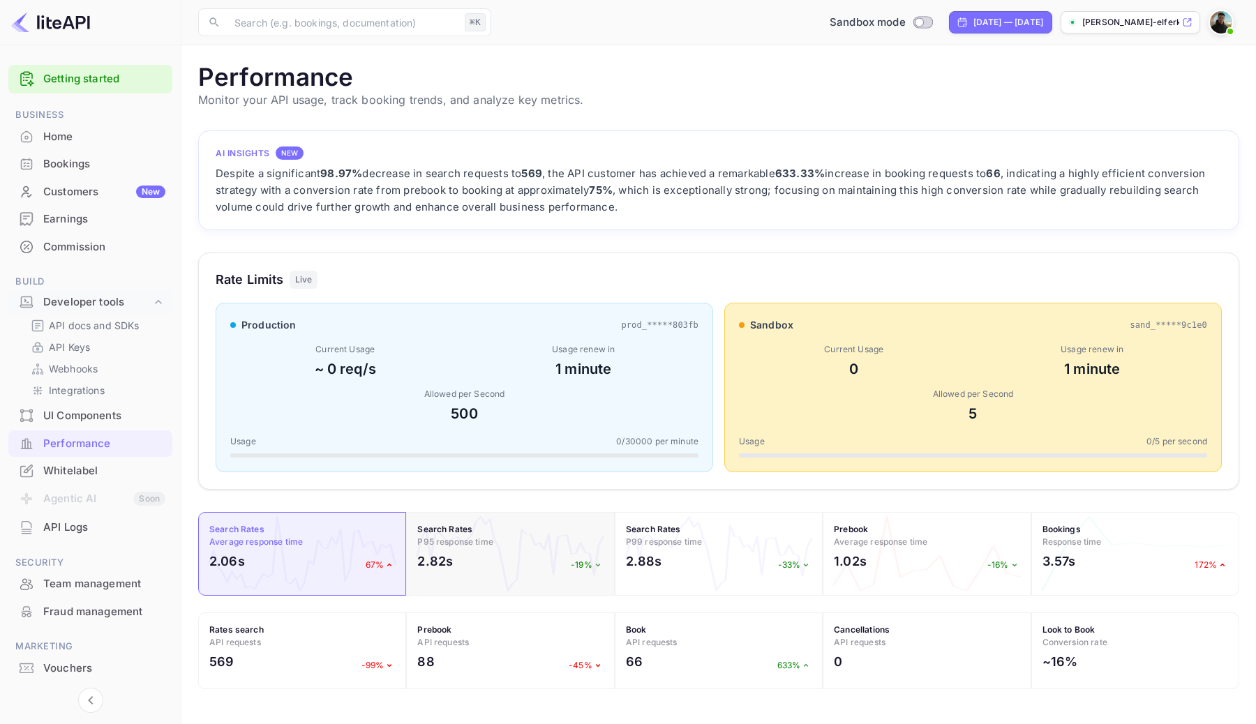
click at [468, 546] on span "P95 response time" at bounding box center [455, 542] width 76 height 10
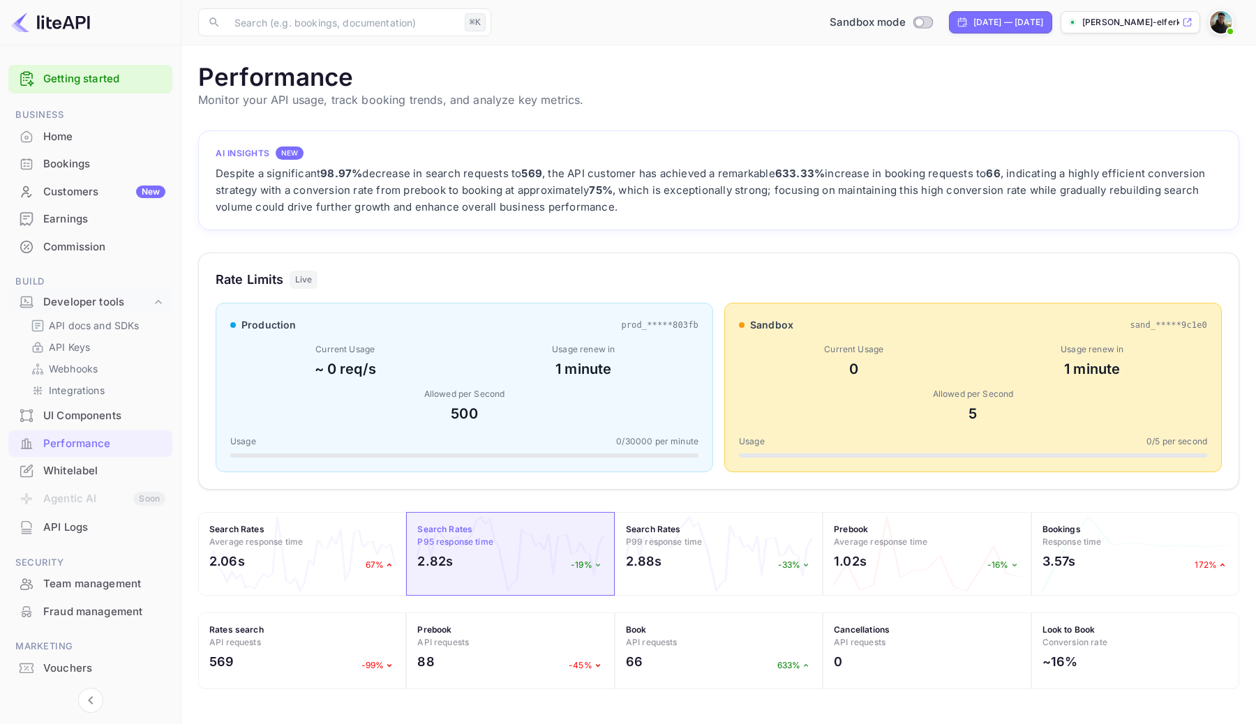
click at [372, 100] on p "Monitor your API usage, track booking trends, and analyze key metrics." at bounding box center [718, 99] width 1041 height 17
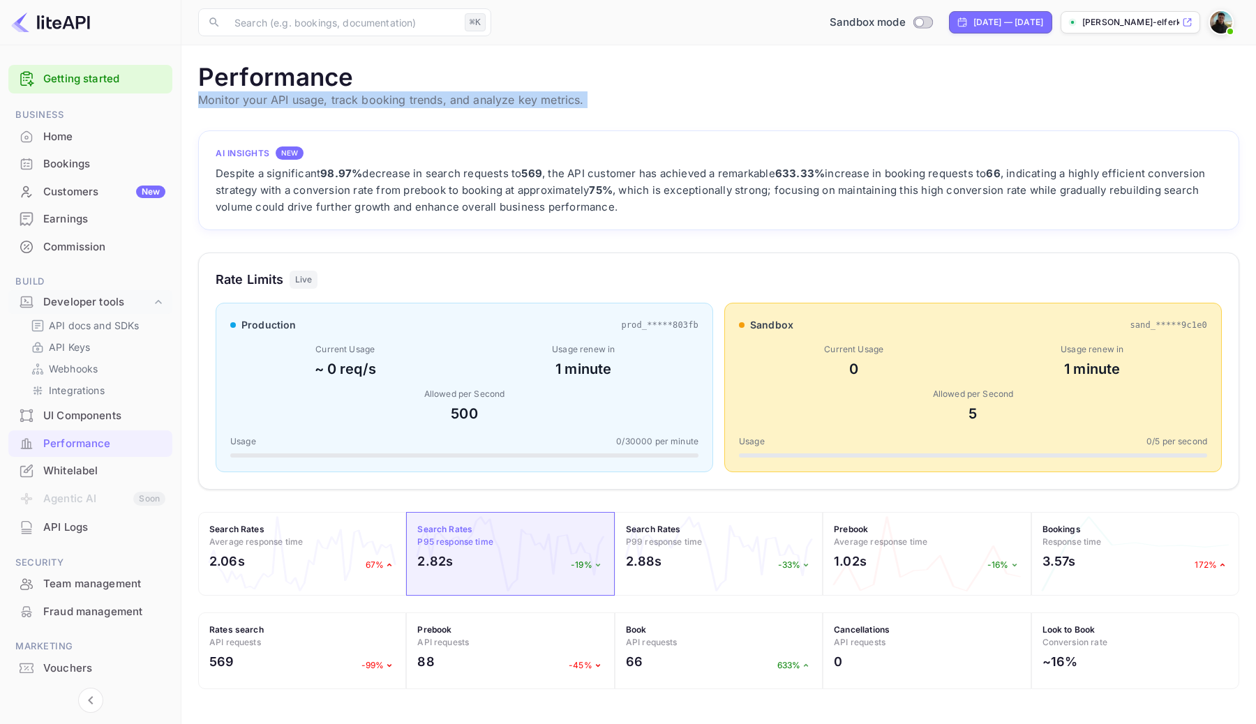
click at [372, 100] on p "Monitor your API usage, track booking trends, and analyze key metrics." at bounding box center [718, 99] width 1041 height 17
click at [77, 145] on div "Home" at bounding box center [90, 137] width 164 height 27
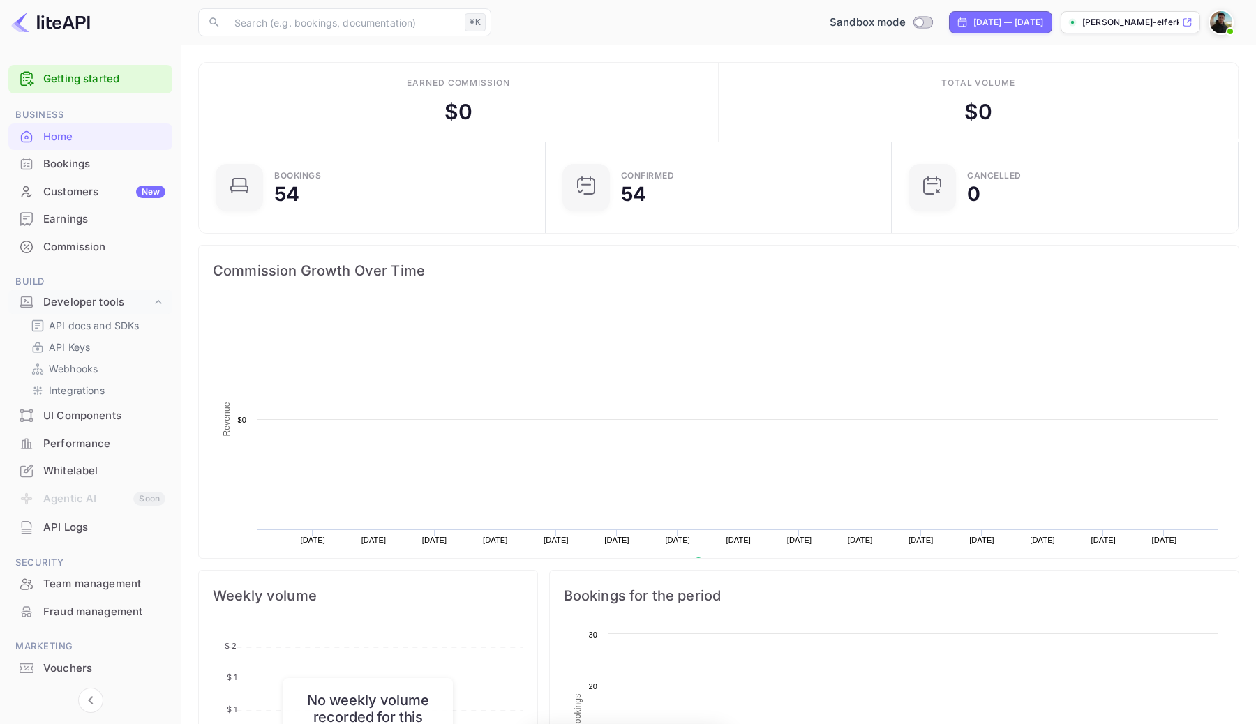
scroll to position [227, 338]
click at [95, 160] on div "Bookings" at bounding box center [104, 164] width 122 height 16
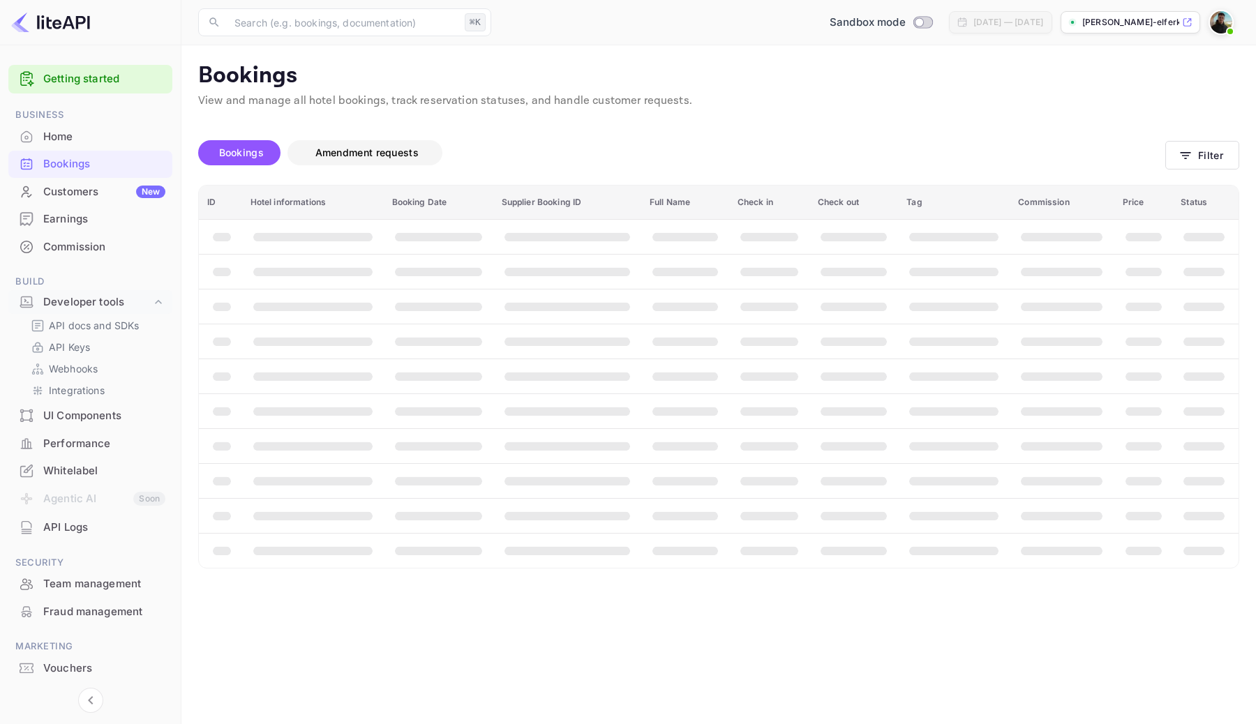
click at [371, 153] on span "Amendment requests" at bounding box center [366, 153] width 103 height 12
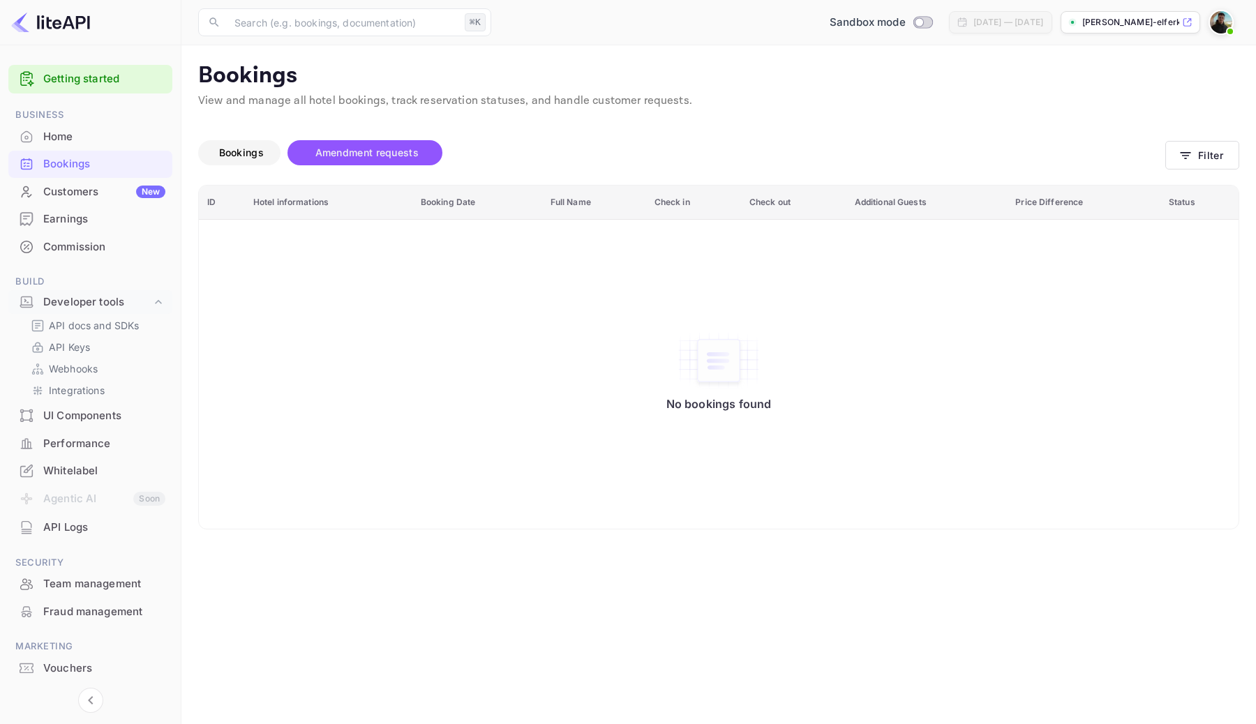
click at [257, 153] on span "Bookings" at bounding box center [241, 153] width 45 height 12
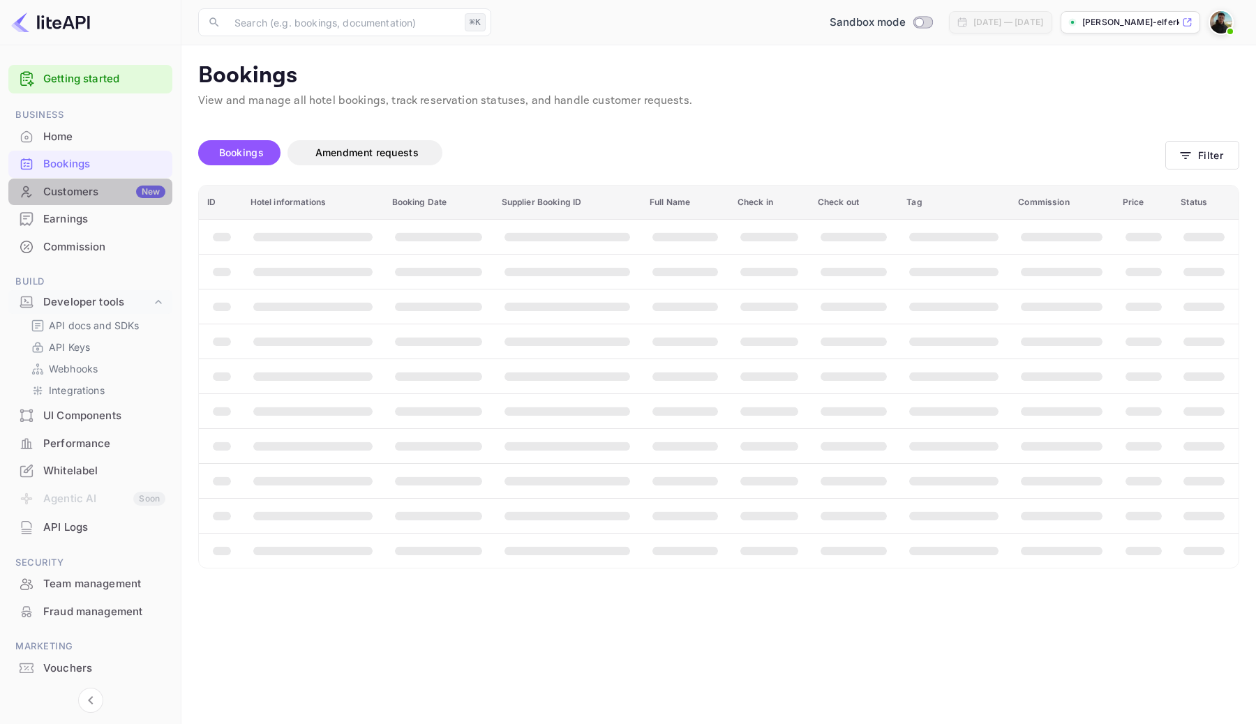
click at [93, 204] on div "Customers New" at bounding box center [90, 192] width 164 height 27
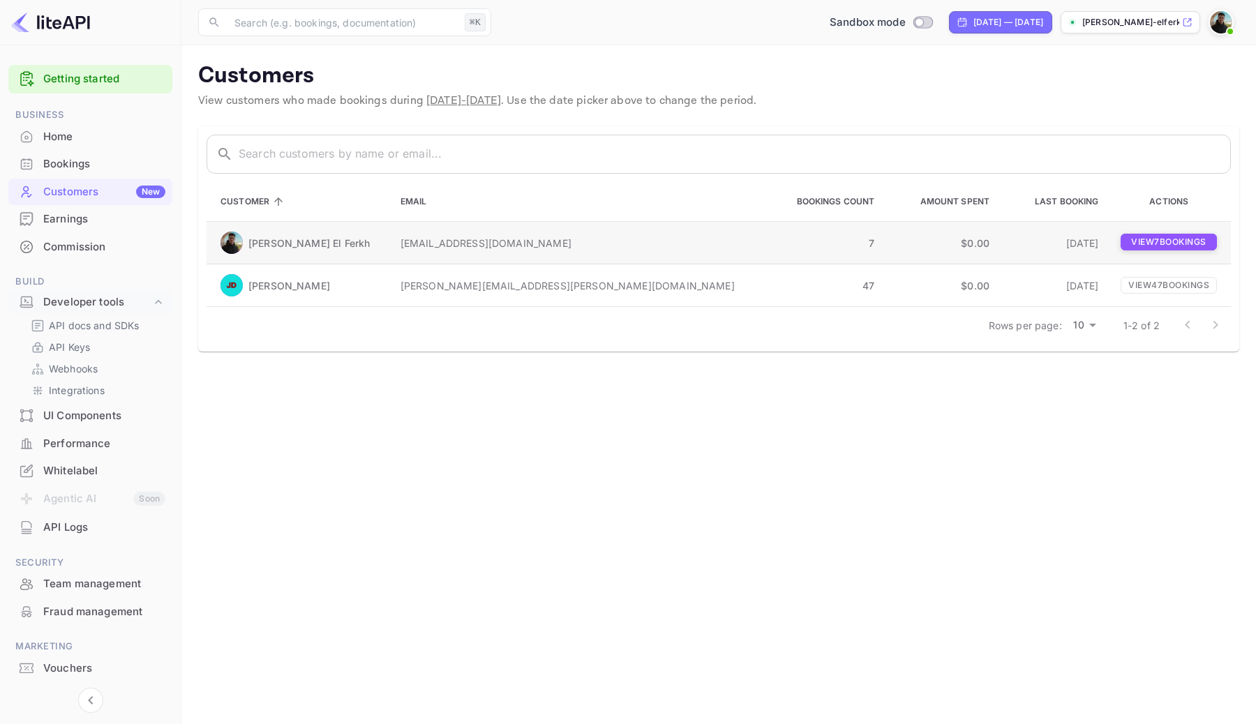
click at [1135, 241] on p "View 7 booking s" at bounding box center [1169, 242] width 96 height 17
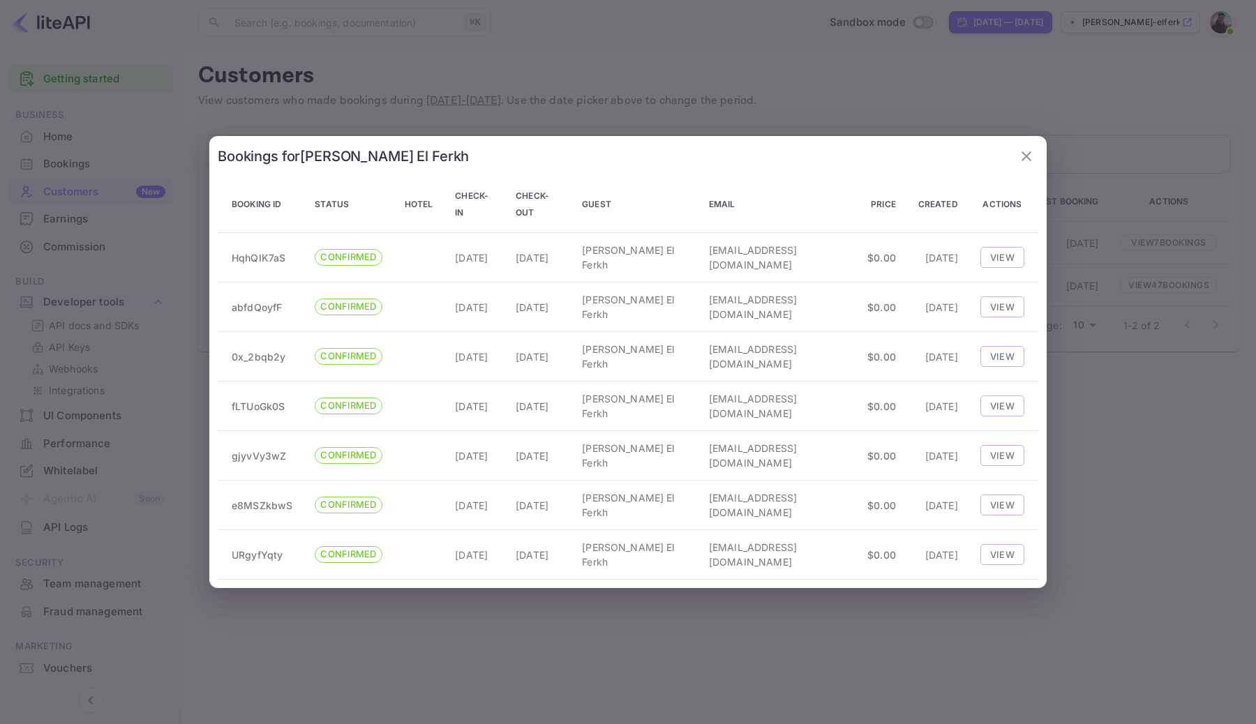
click at [707, 82] on div at bounding box center [628, 362] width 1256 height 724
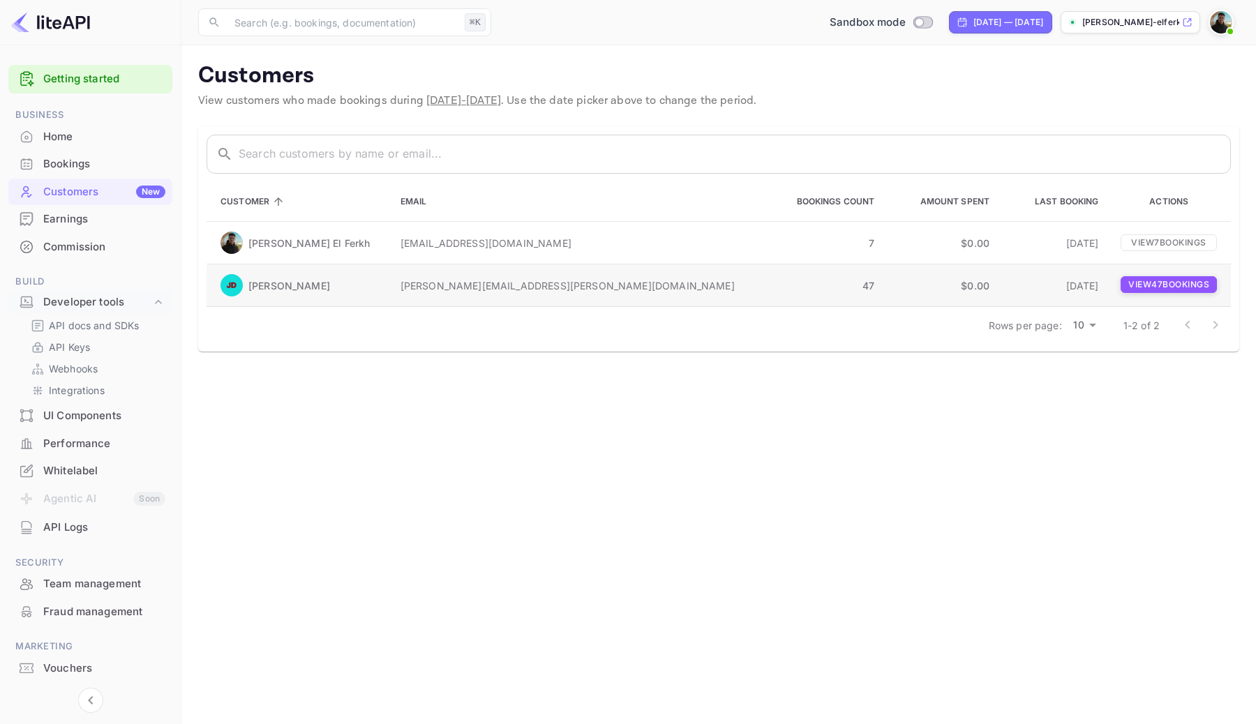
click at [1149, 291] on p "View 47 booking s" at bounding box center [1169, 284] width 96 height 17
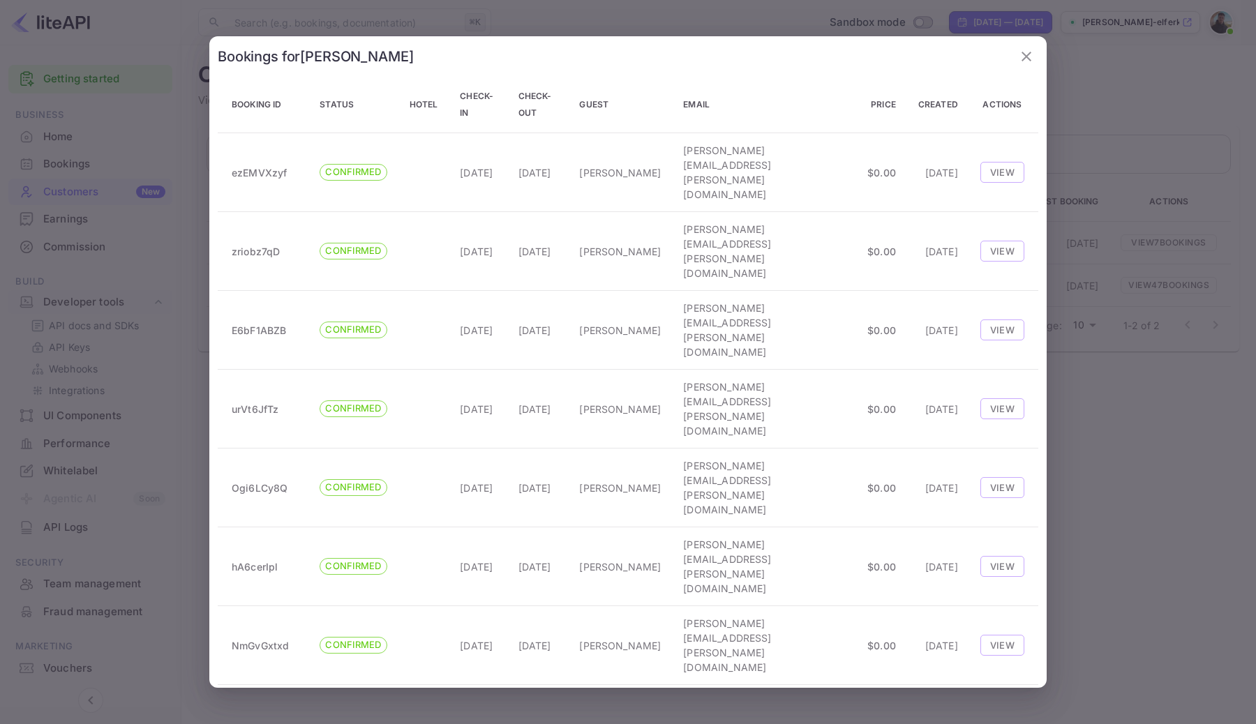
click at [1023, 57] on icon "button" at bounding box center [1026, 56] width 17 height 17
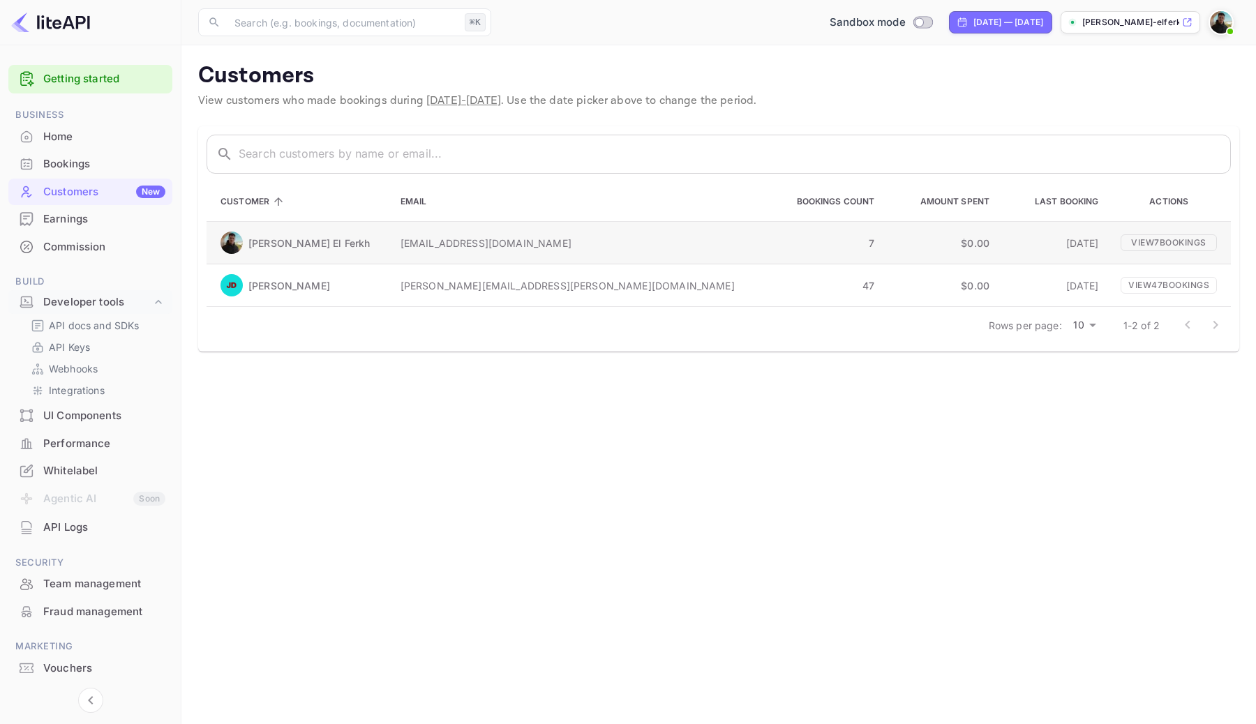
click at [773, 244] on p "7" at bounding box center [824, 243] width 102 height 15
click at [1133, 283] on p "View 47 booking s" at bounding box center [1169, 284] width 96 height 17
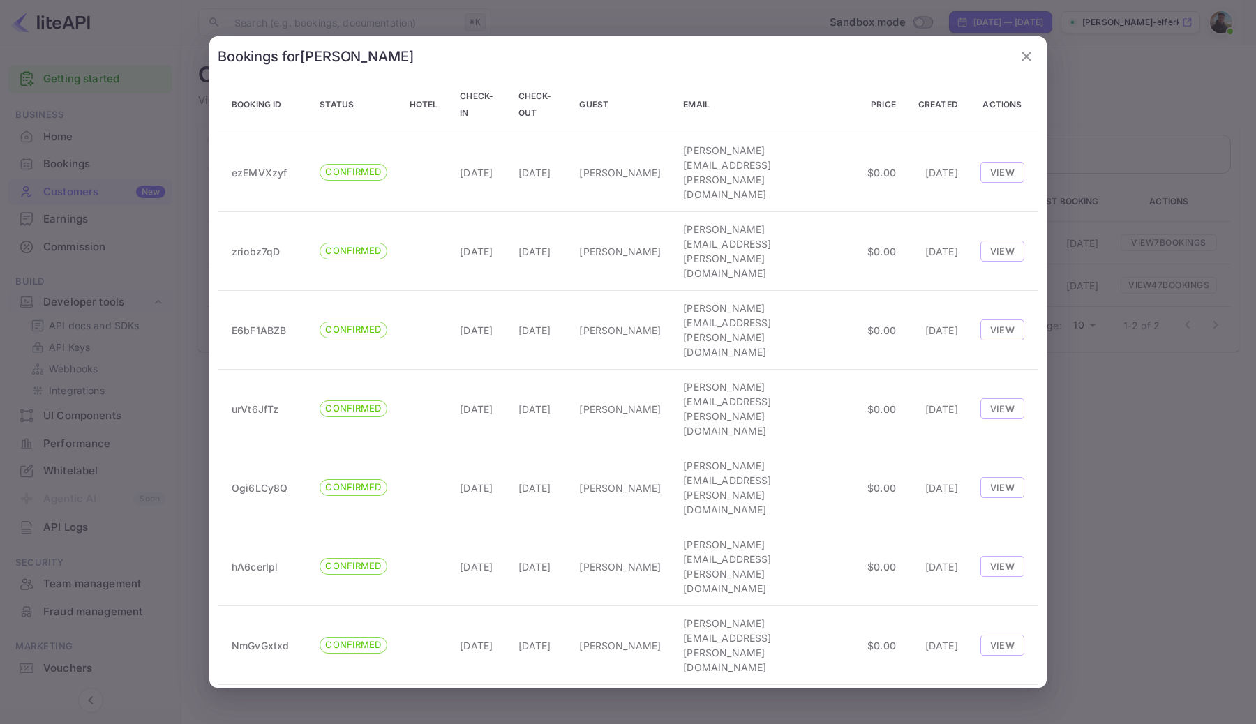
click at [1029, 63] on icon "button" at bounding box center [1026, 56] width 17 height 17
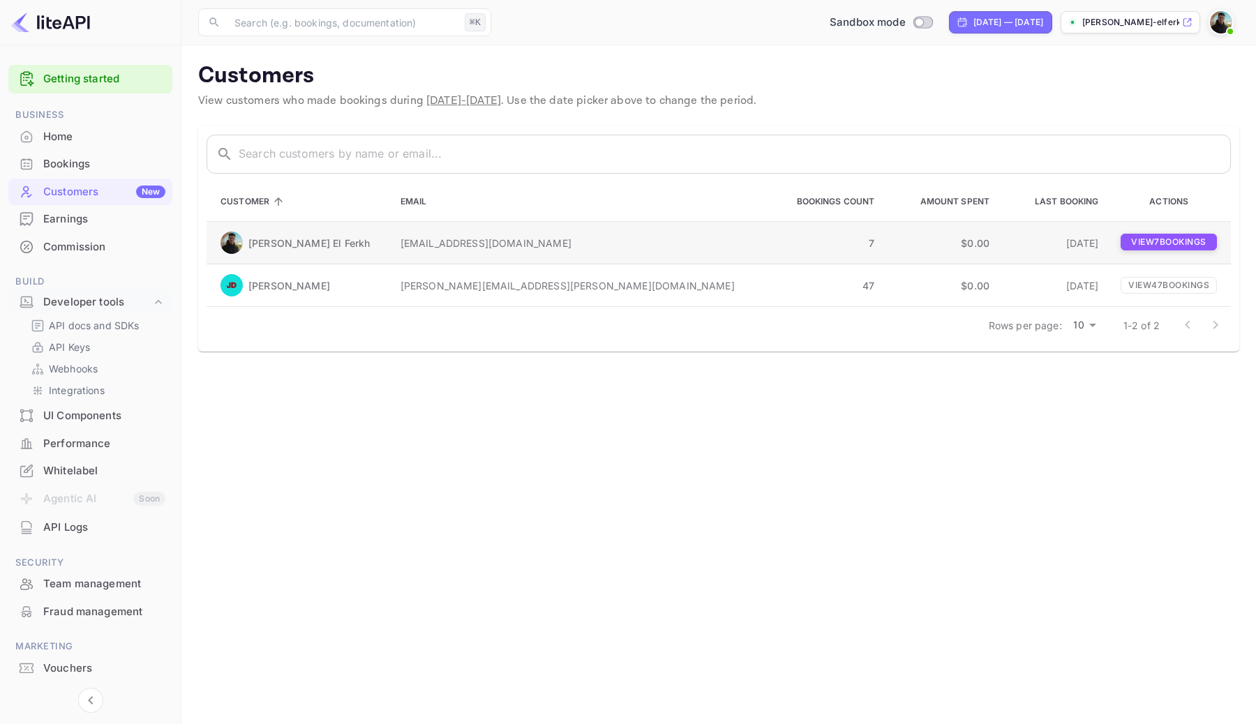
click at [1144, 247] on p "View 7 booking s" at bounding box center [1169, 242] width 96 height 17
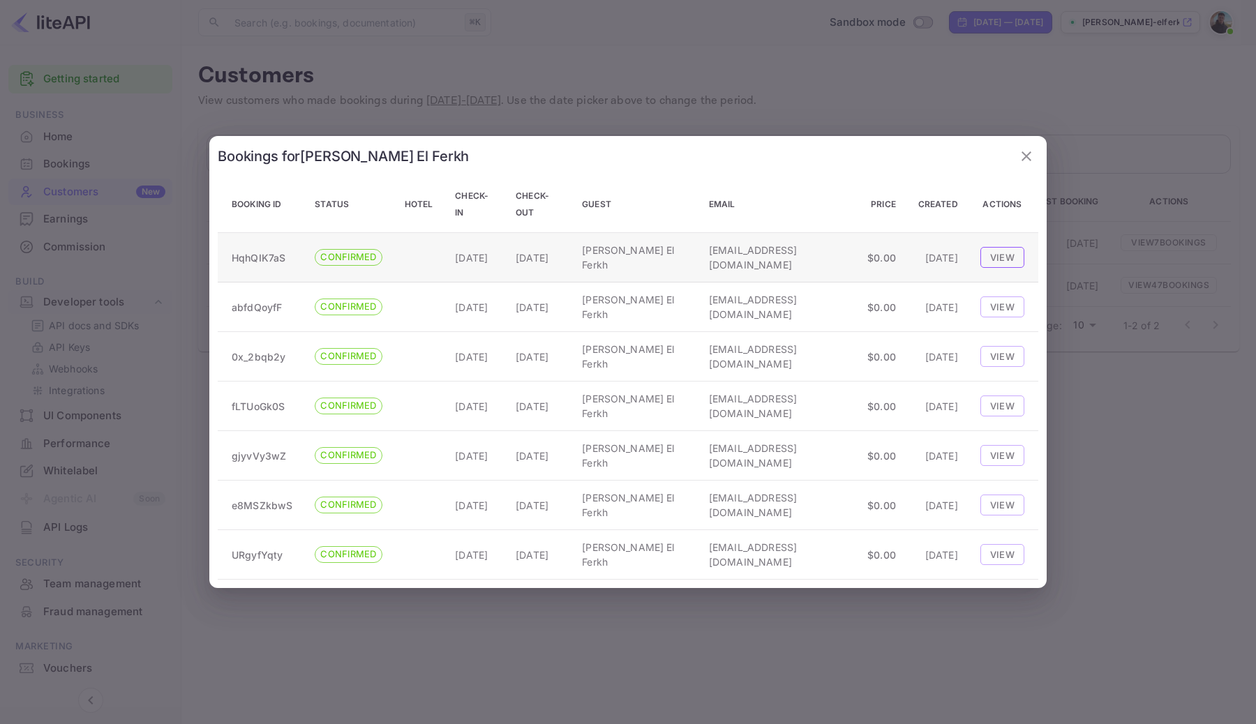
click at [988, 247] on button "View" at bounding box center [1002, 257] width 44 height 21
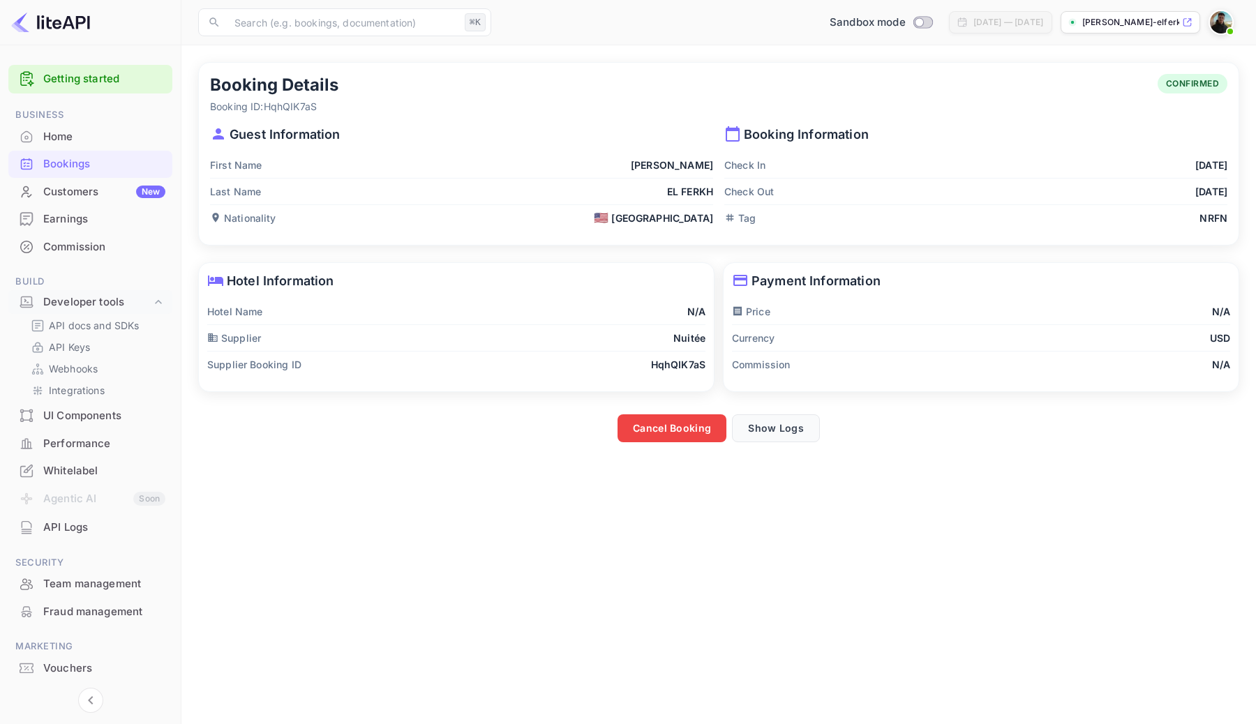
click at [772, 424] on button "Show Logs" at bounding box center [776, 428] width 88 height 28
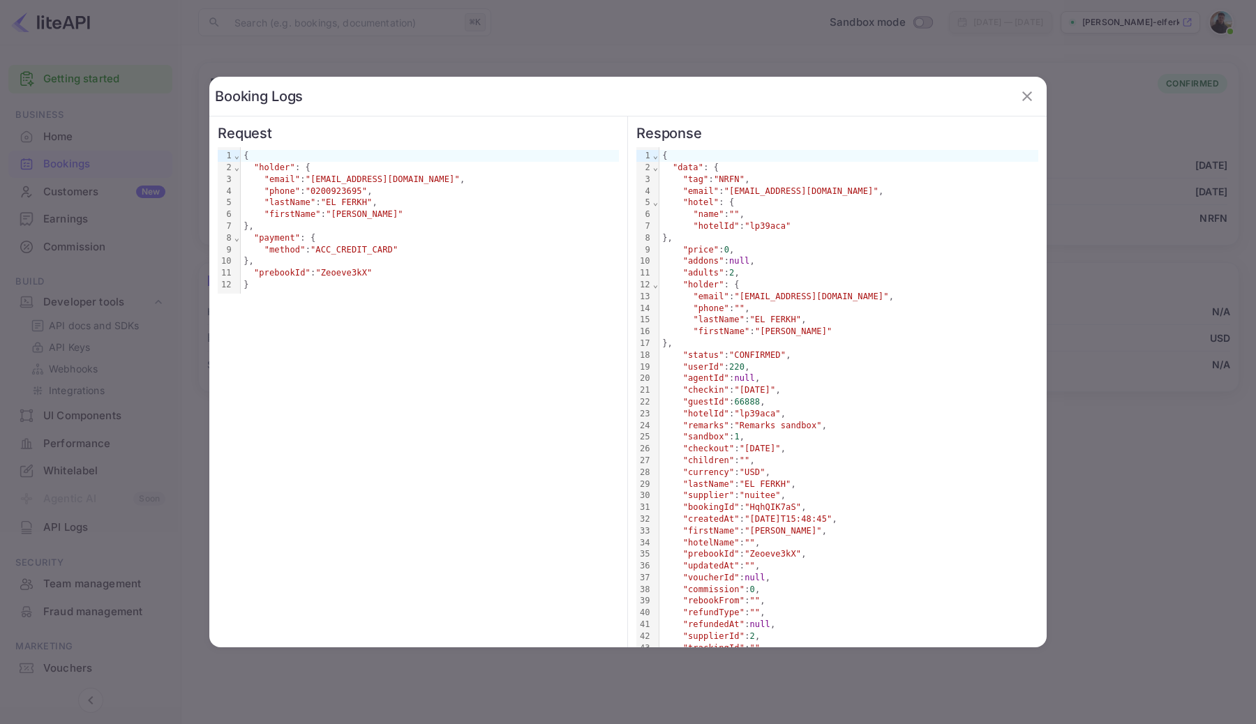
click at [1019, 95] on icon "button" at bounding box center [1027, 96] width 17 height 17
